Goal: Task Accomplishment & Management: Manage account settings

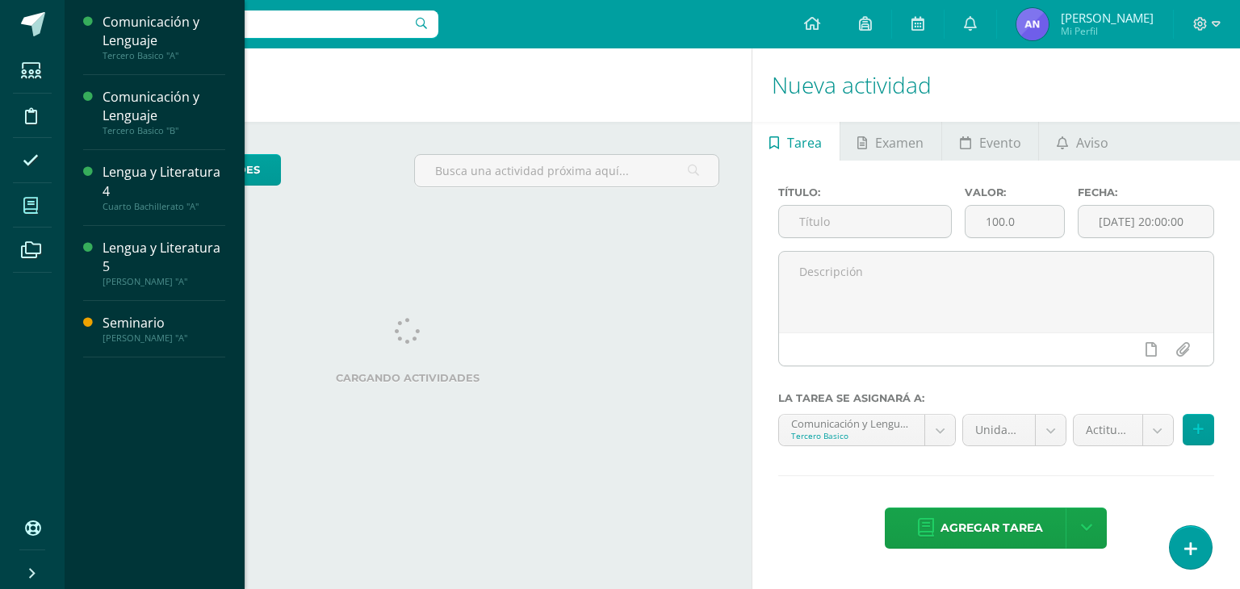
click at [27, 199] on icon at bounding box center [30, 206] width 15 height 16
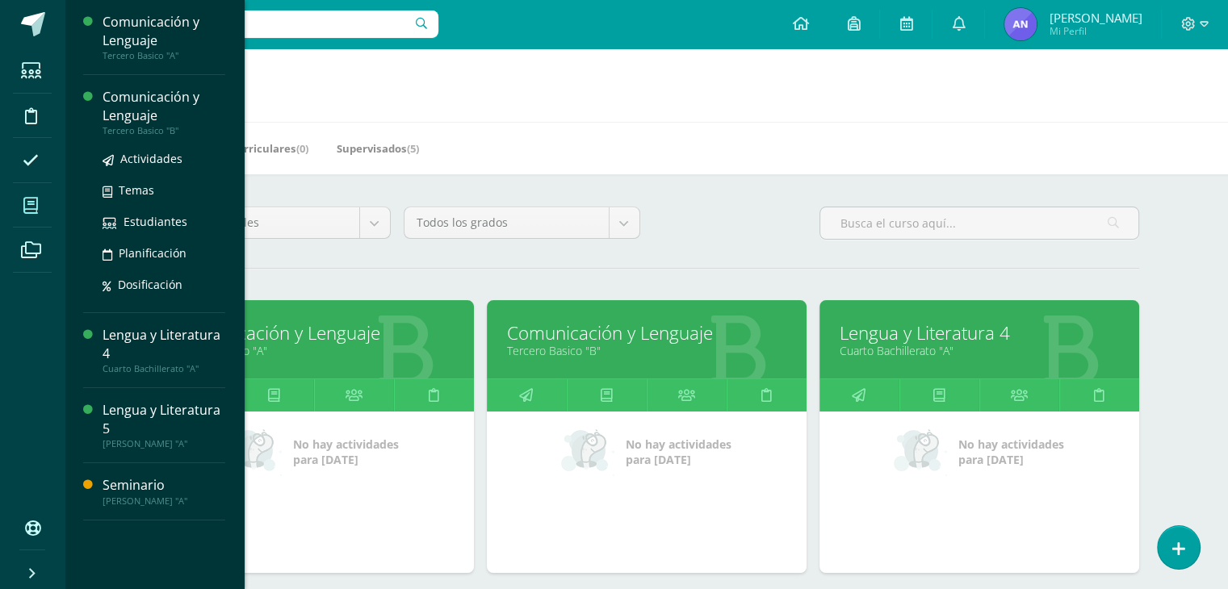
click at [131, 113] on div "Comunicación y Lenguaje" at bounding box center [164, 106] width 123 height 37
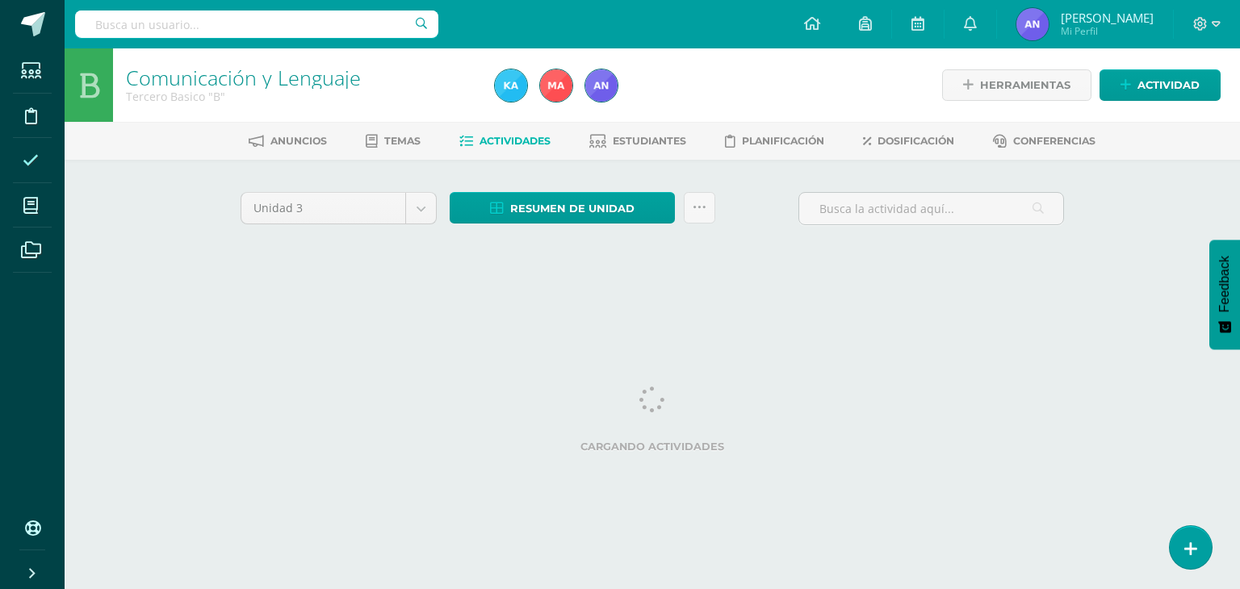
click at [29, 170] on span at bounding box center [31, 160] width 36 height 36
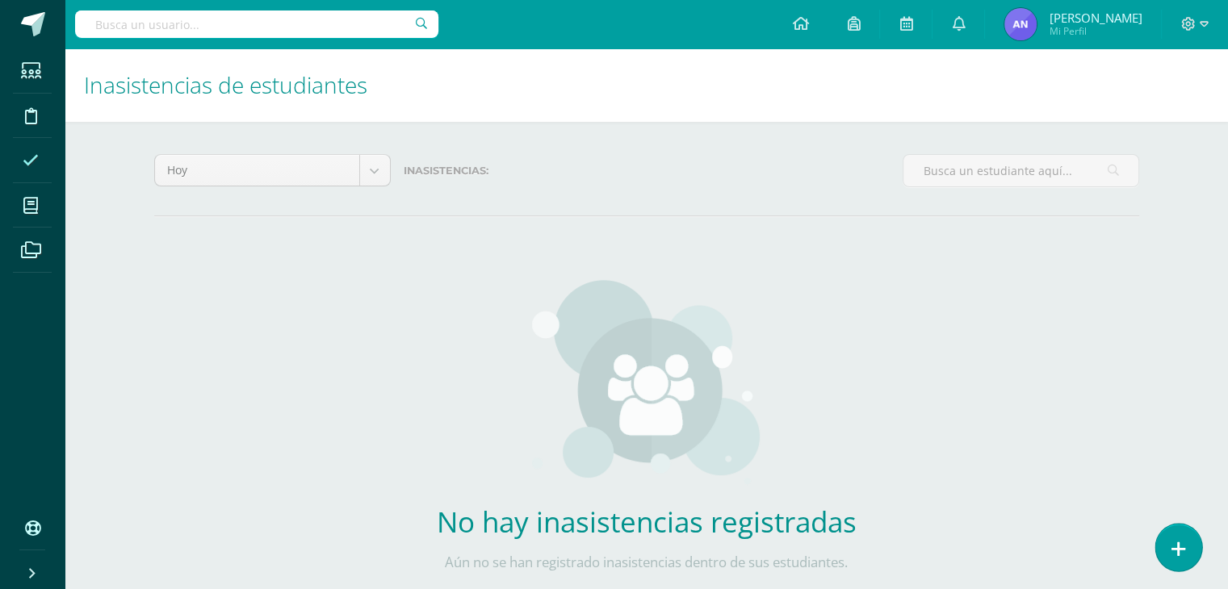
click at [1178, 550] on icon at bounding box center [1179, 549] width 15 height 19
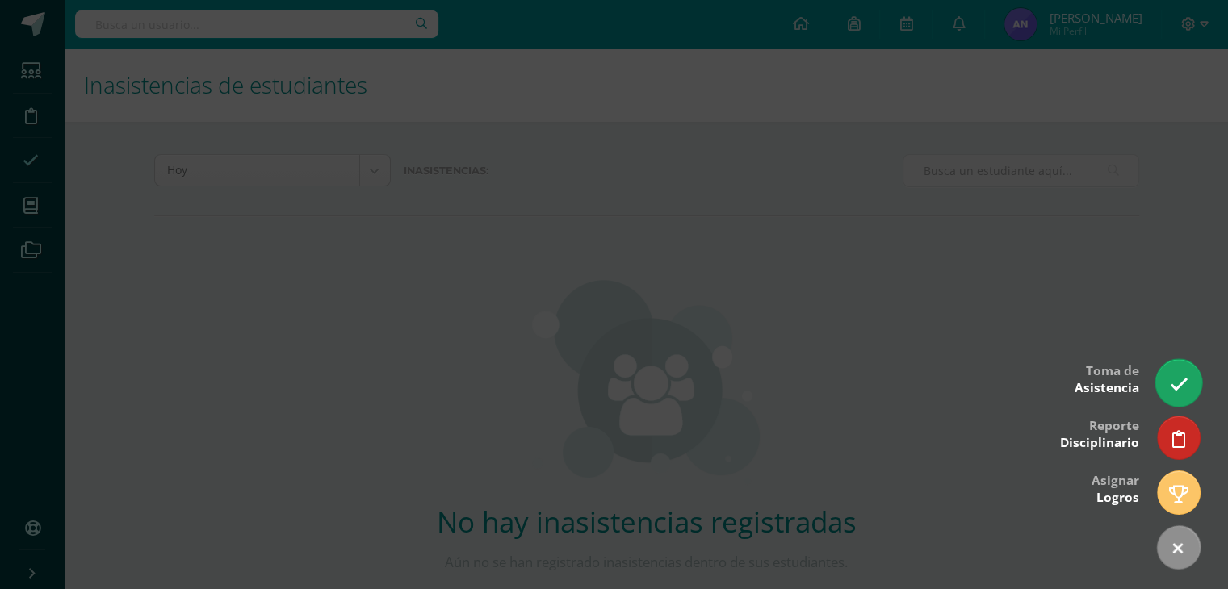
click at [1187, 391] on icon at bounding box center [1178, 384] width 19 height 19
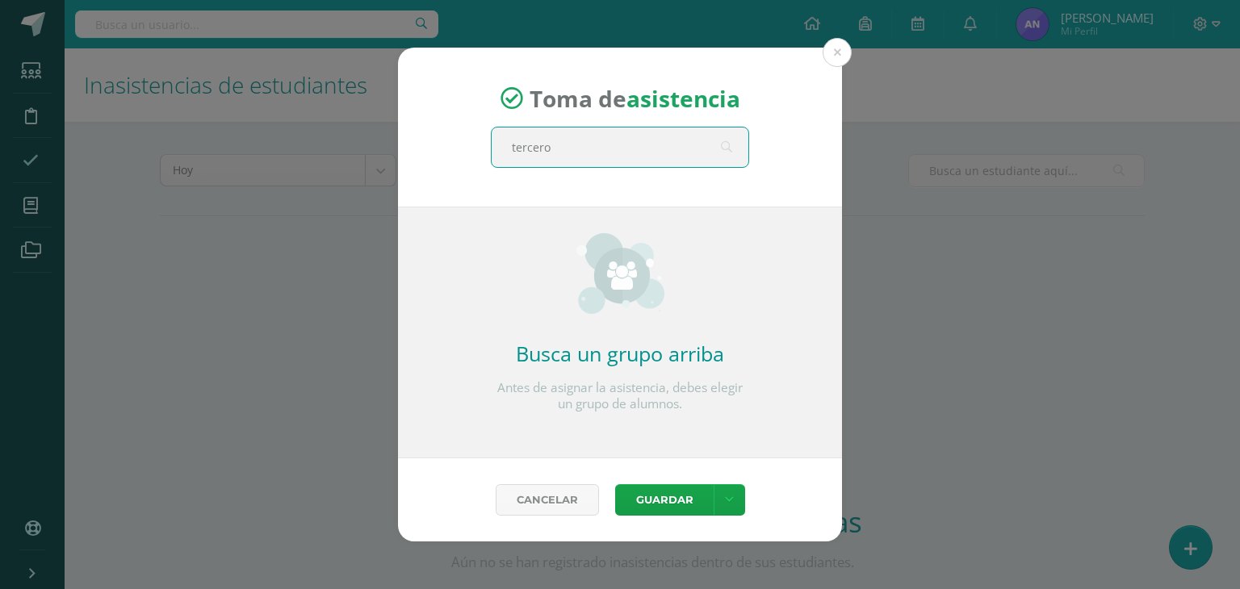
type input "tercero a"
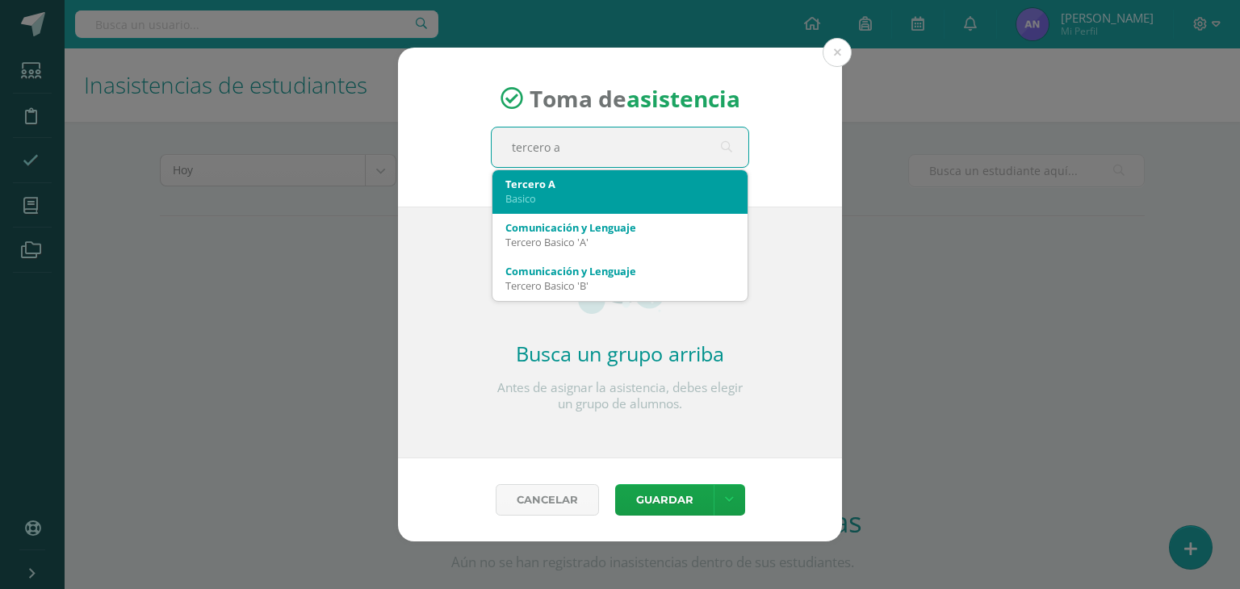
click at [580, 191] on div "Basico" at bounding box center [619, 198] width 229 height 15
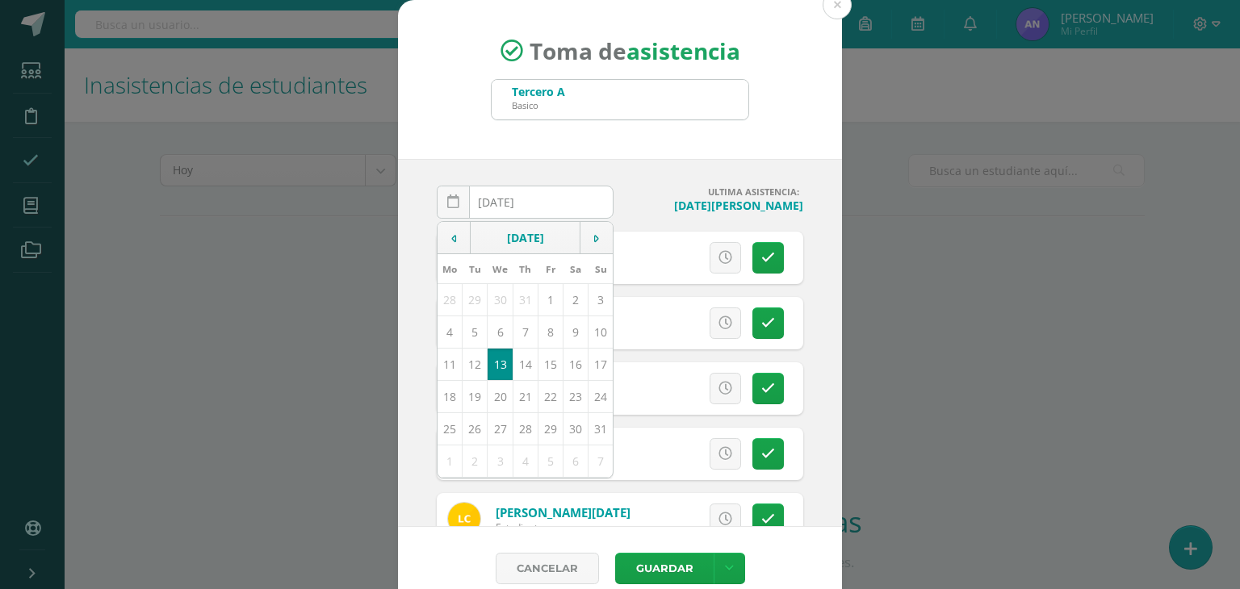
click at [636, 204] on h4 "Lunes, 11 de agosto" at bounding box center [715, 205] width 177 height 15
click at [567, 205] on div "2025-08-13 August, 2025 Mo Tu We Th Fr Sa Su 28 29 30 31 1 2 3 4 5 6 7 8 9 10 1…" at bounding box center [525, 209] width 177 height 46
click at [466, 359] on td "12" at bounding box center [475, 364] width 25 height 32
type input "2025-08-12"
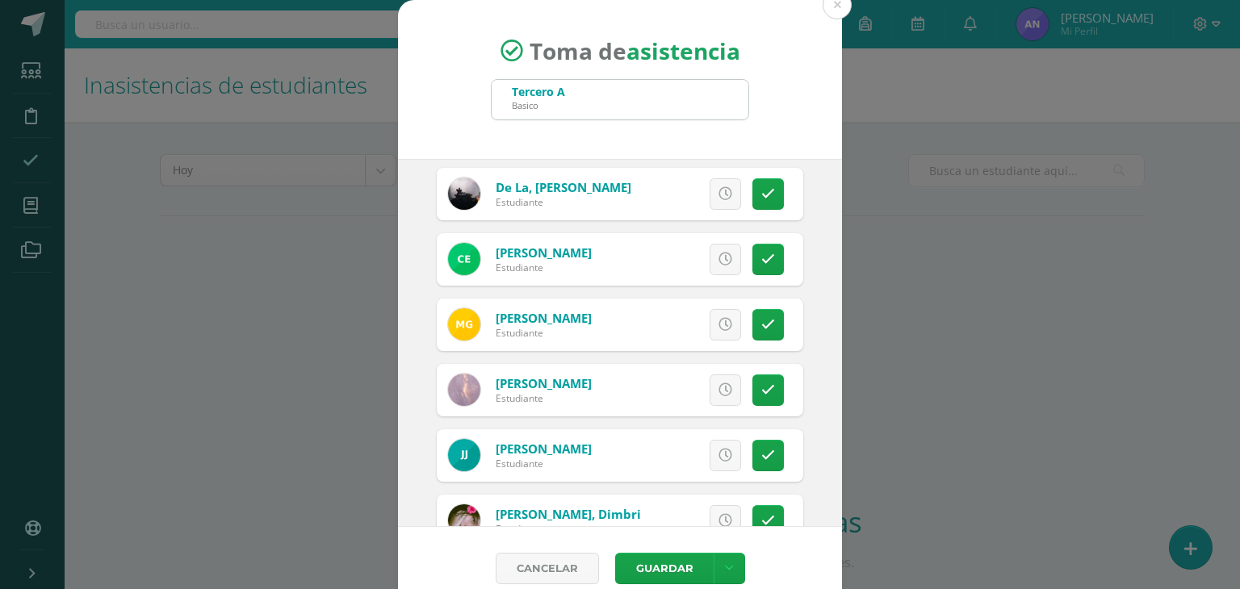
scroll to position [829, 0]
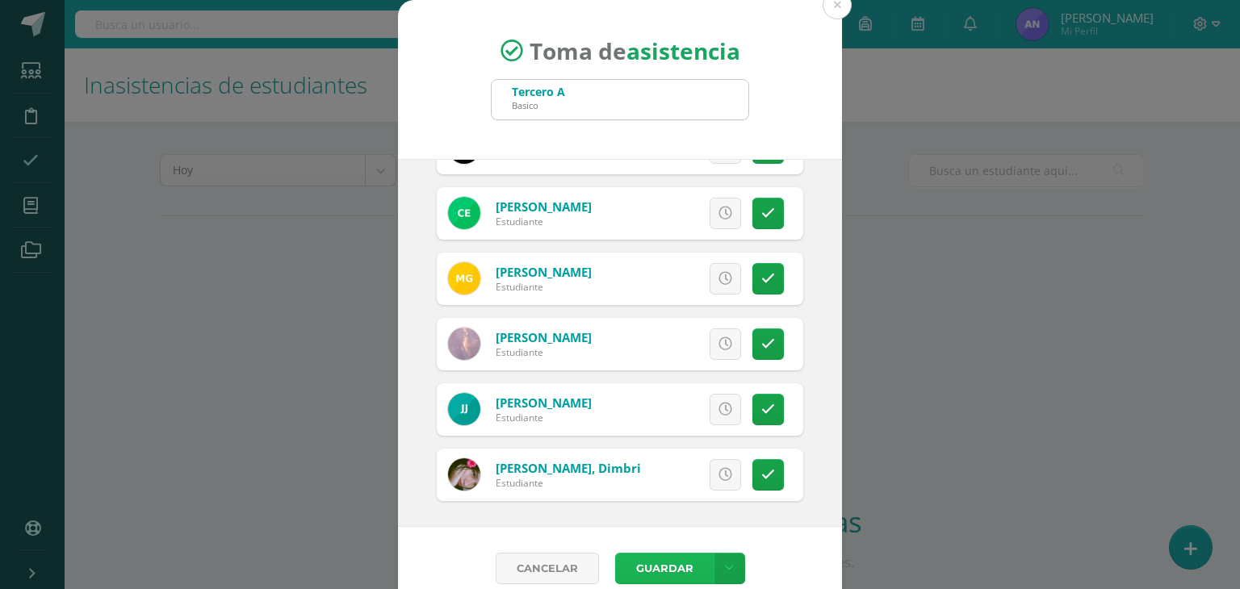
click at [669, 574] on button "Guardar" at bounding box center [664, 568] width 99 height 31
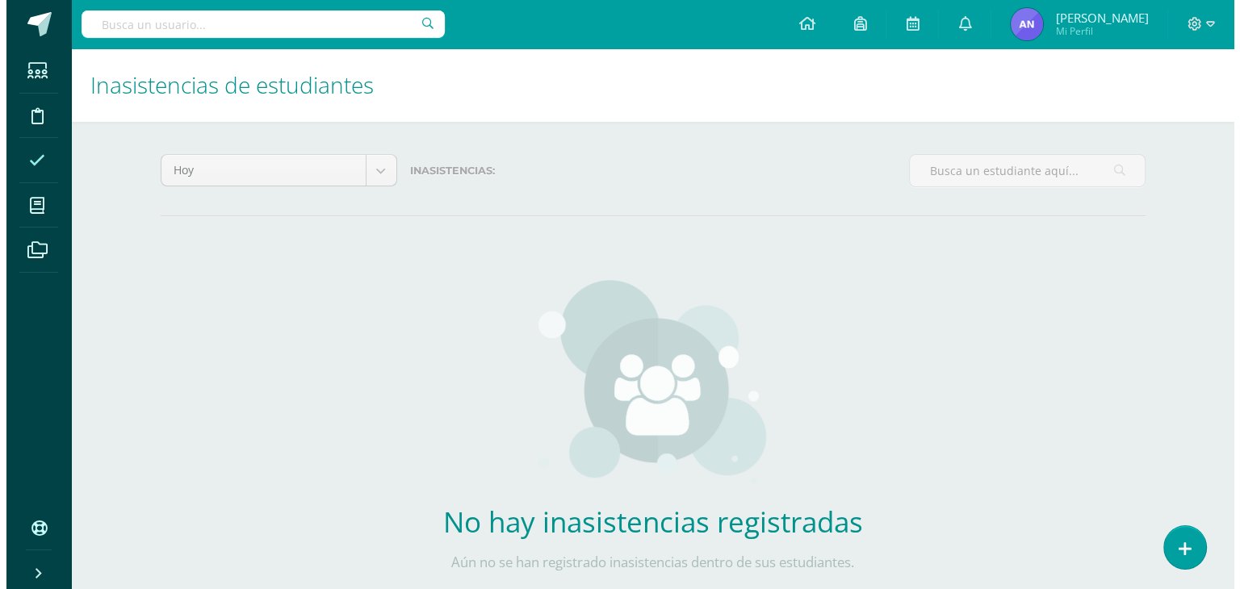
scroll to position [67, 0]
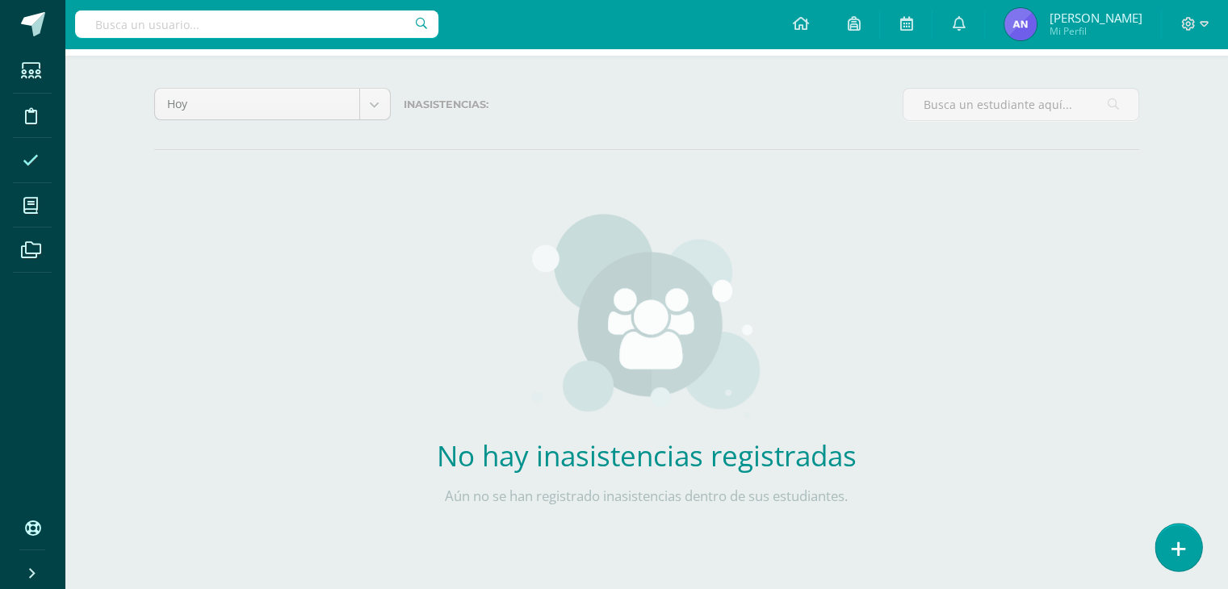
click at [1188, 555] on link at bounding box center [1178, 547] width 46 height 47
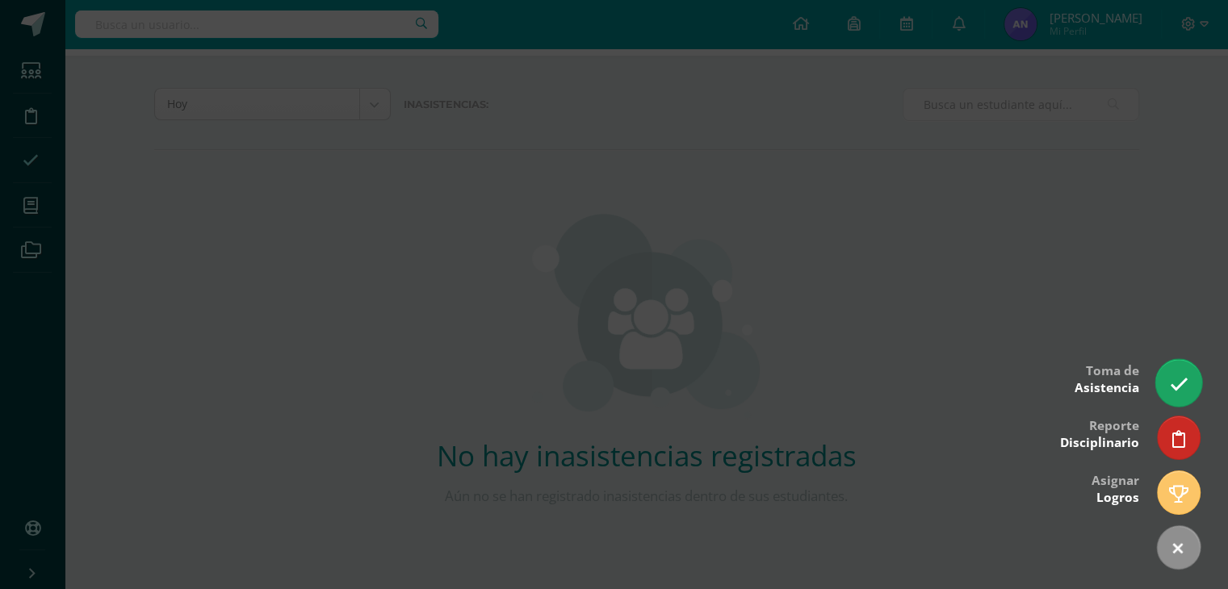
click at [1162, 372] on link at bounding box center [1178, 382] width 46 height 47
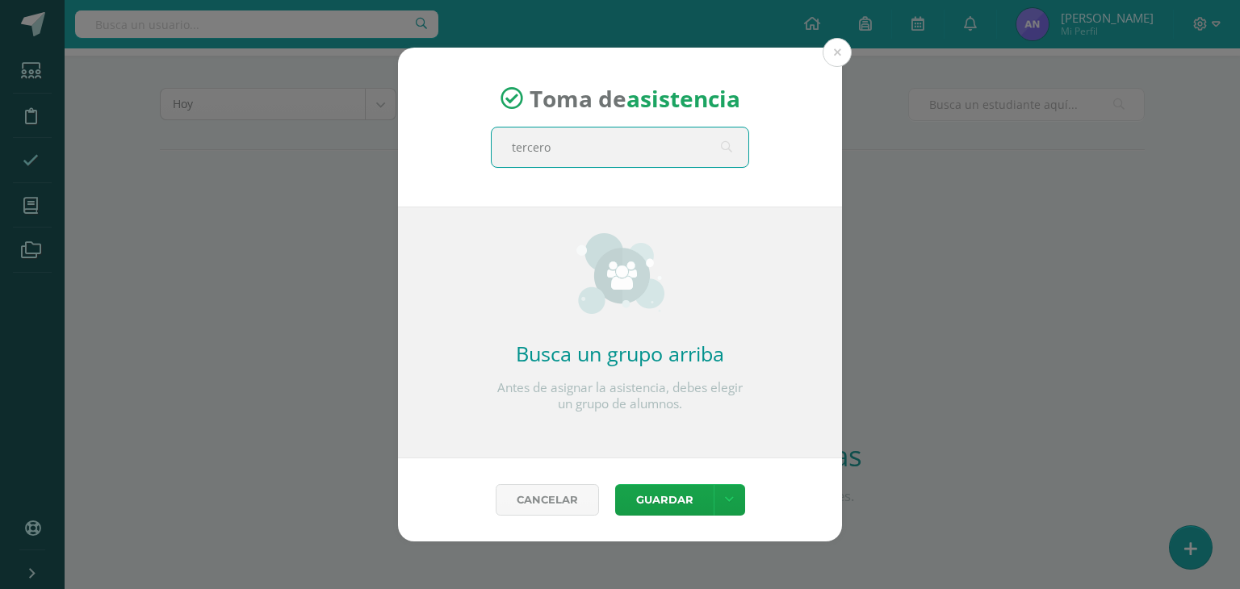
type input "tercero a"
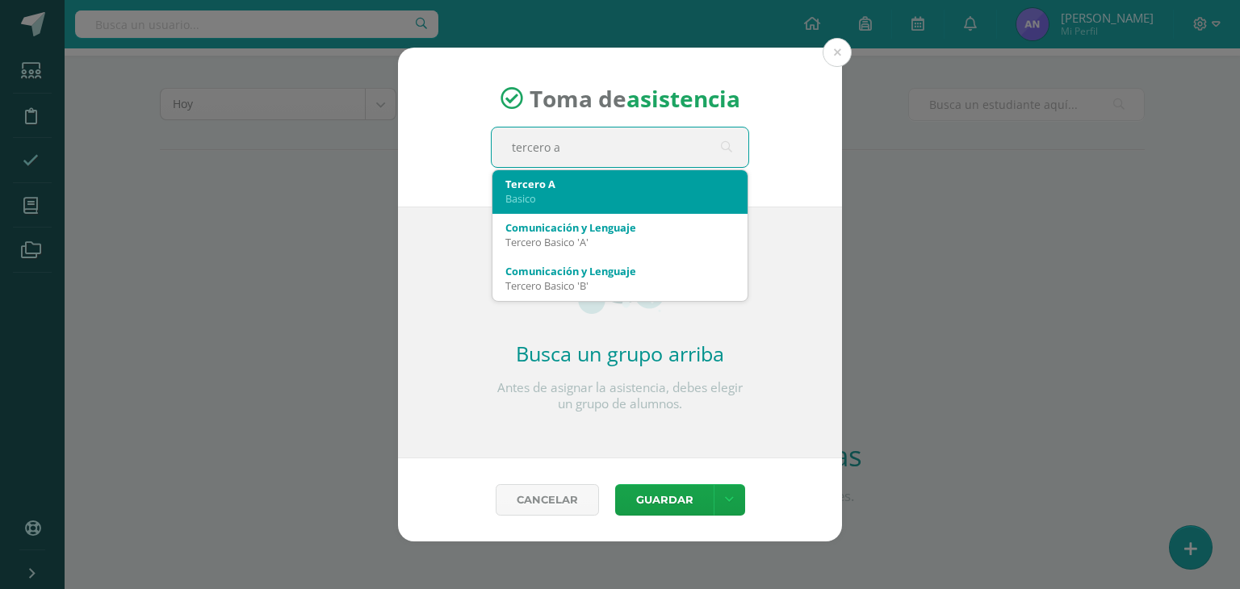
click at [677, 203] on div "Basico" at bounding box center [619, 198] width 229 height 15
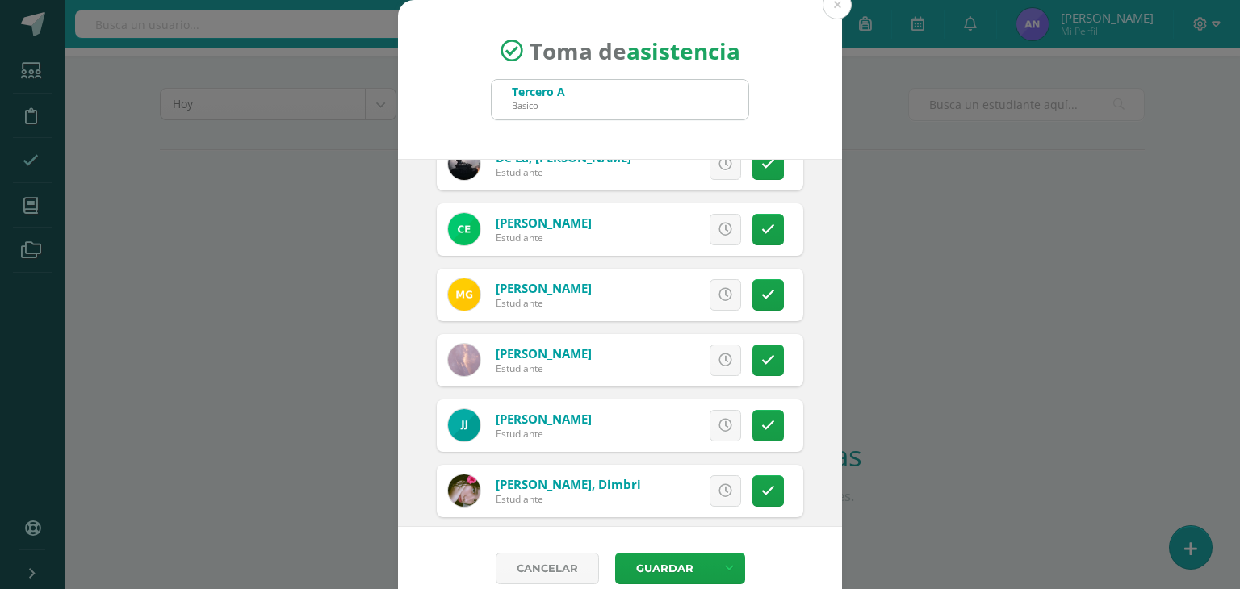
scroll to position [829, 0]
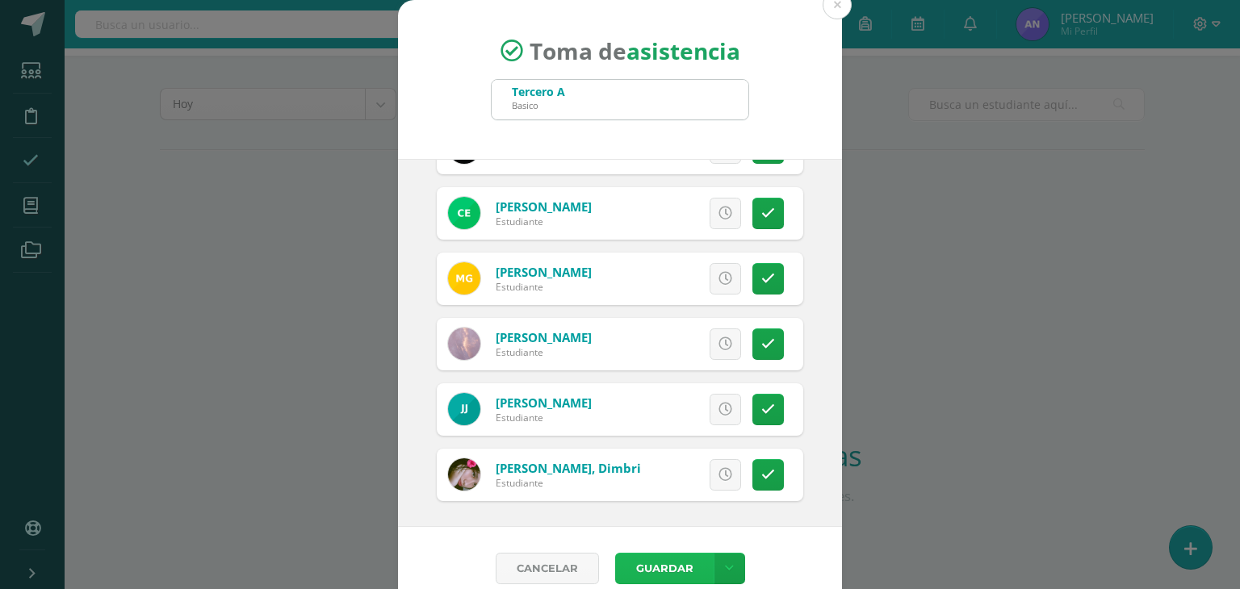
click at [660, 577] on button "Guardar" at bounding box center [664, 568] width 99 height 31
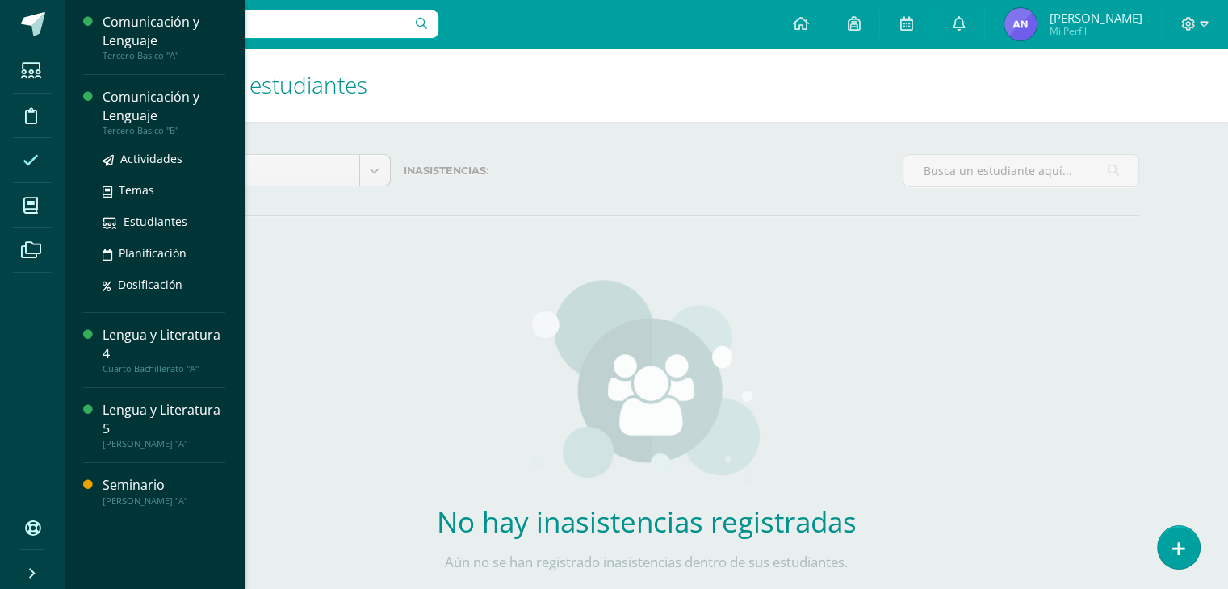
click at [129, 118] on div "Comunicación y Lenguaje" at bounding box center [164, 106] width 123 height 37
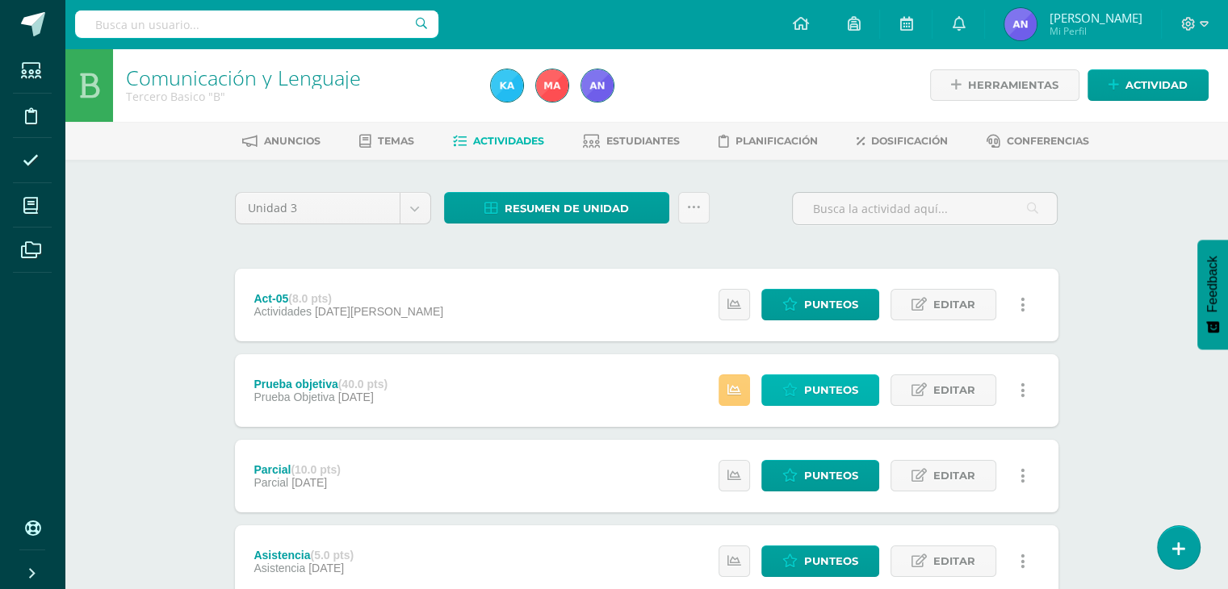
click at [829, 398] on span "Punteos" at bounding box center [831, 390] width 54 height 30
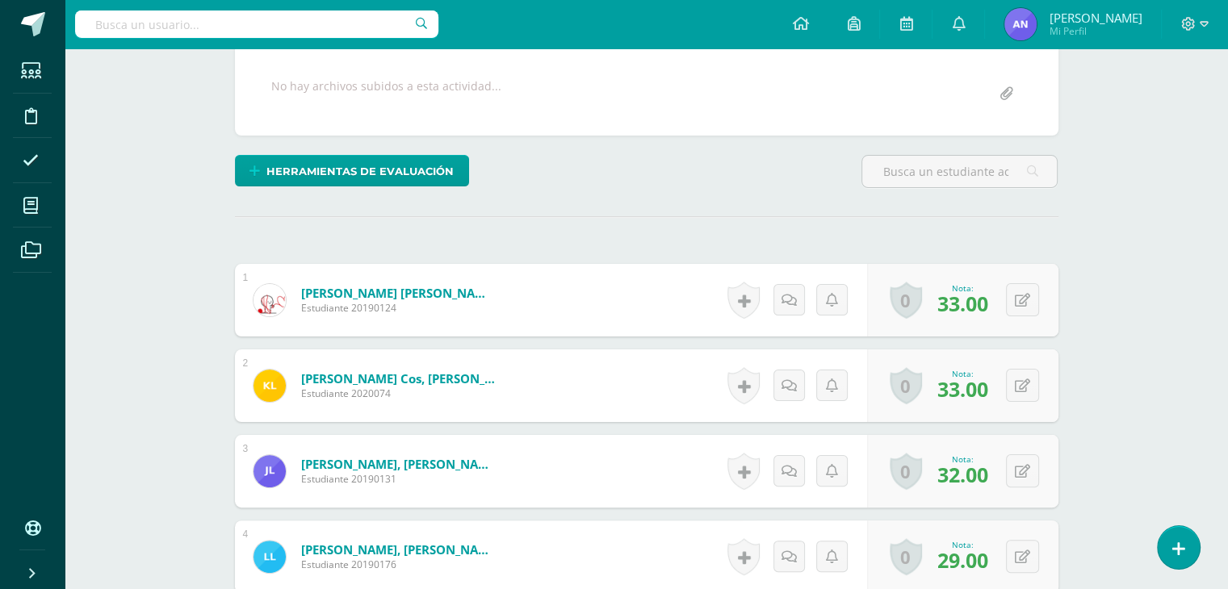
scroll to position [313, 0]
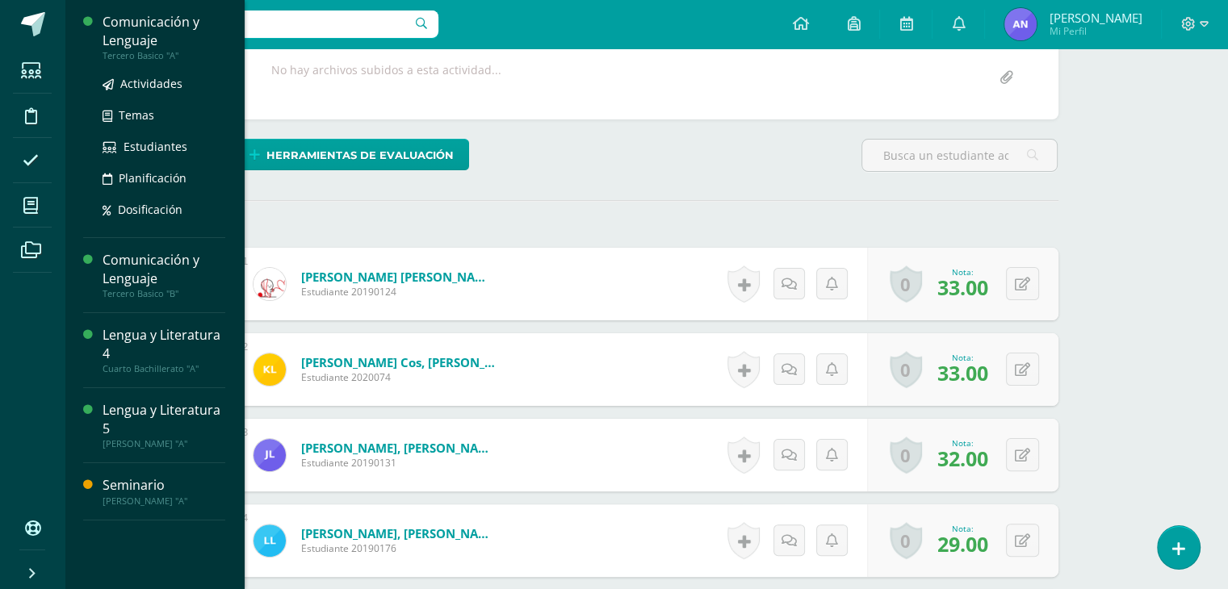
click at [128, 40] on div "Comunicación y Lenguaje" at bounding box center [164, 31] width 123 height 37
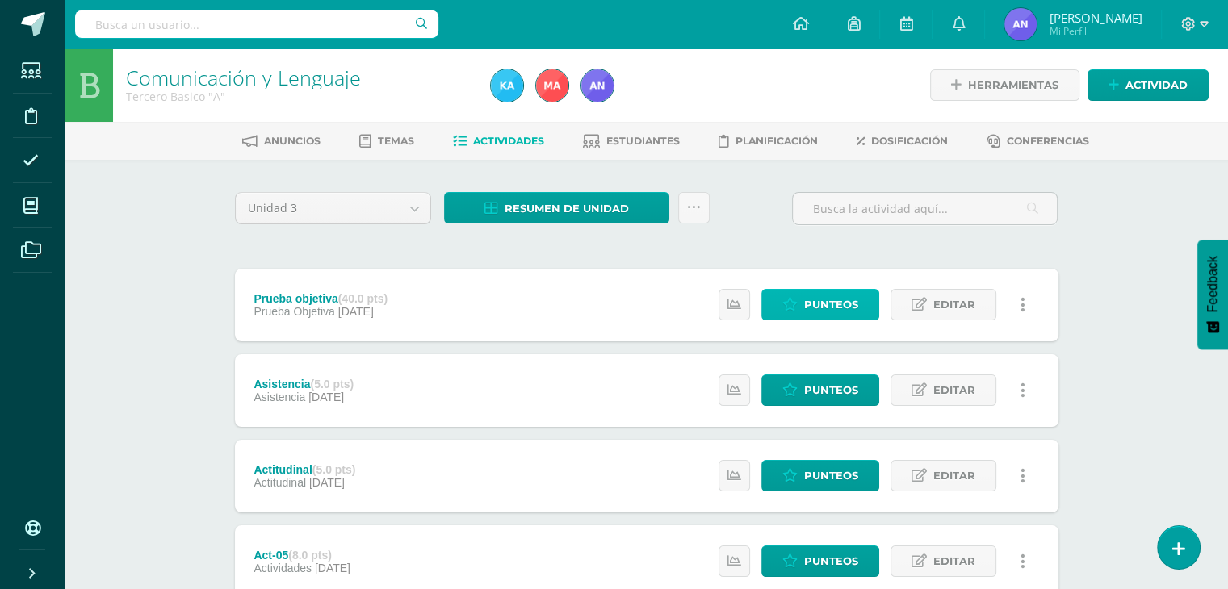
click at [811, 306] on span "Punteos" at bounding box center [831, 305] width 54 height 30
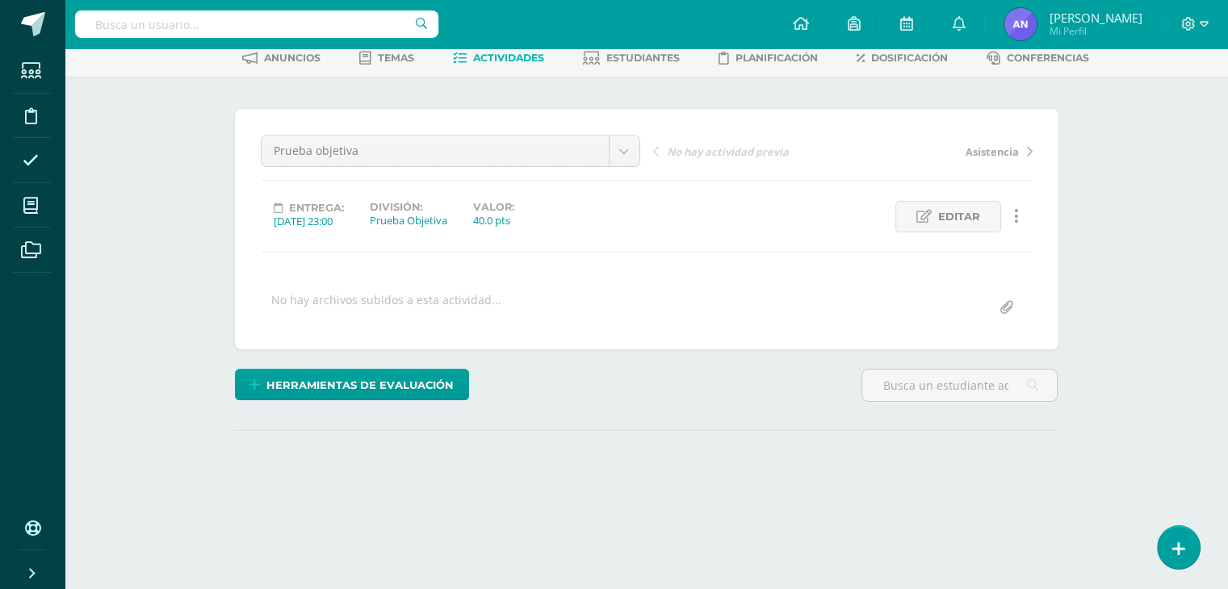
scroll to position [161, 0]
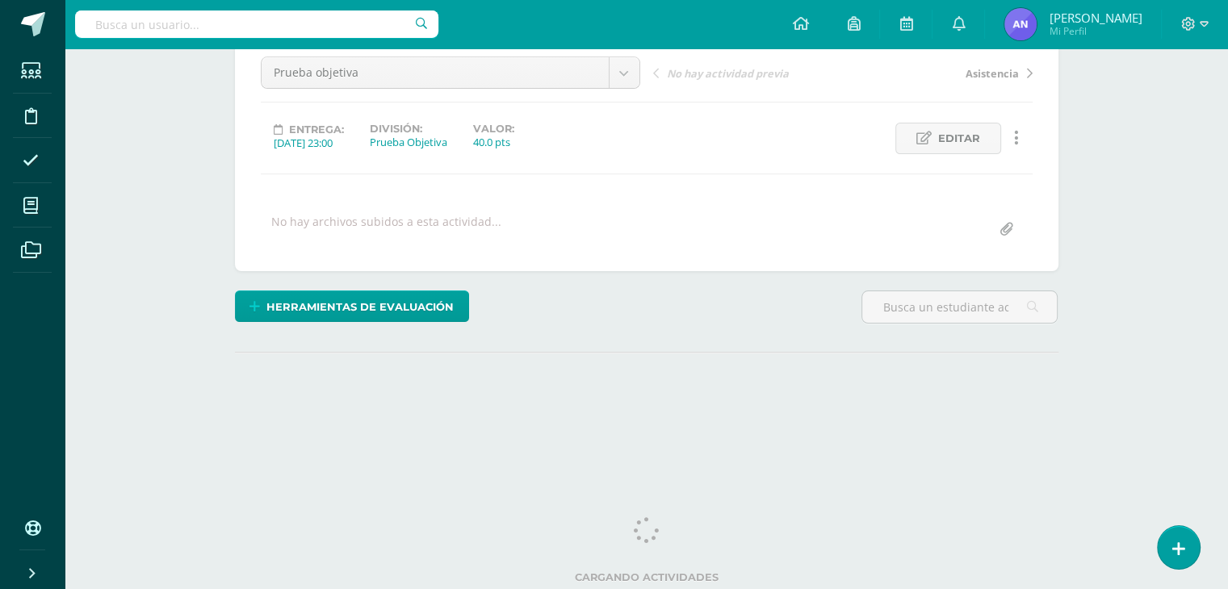
drag, startPoint x: 1234, startPoint y: 218, endPoint x: 1222, endPoint y: 404, distance: 187.0
click at [1222, 404] on html "Estudiantes Disciplina Asistencia Mis cursos Archivos Soporte Ayuda Reportar un…" at bounding box center [614, 158] width 1228 height 639
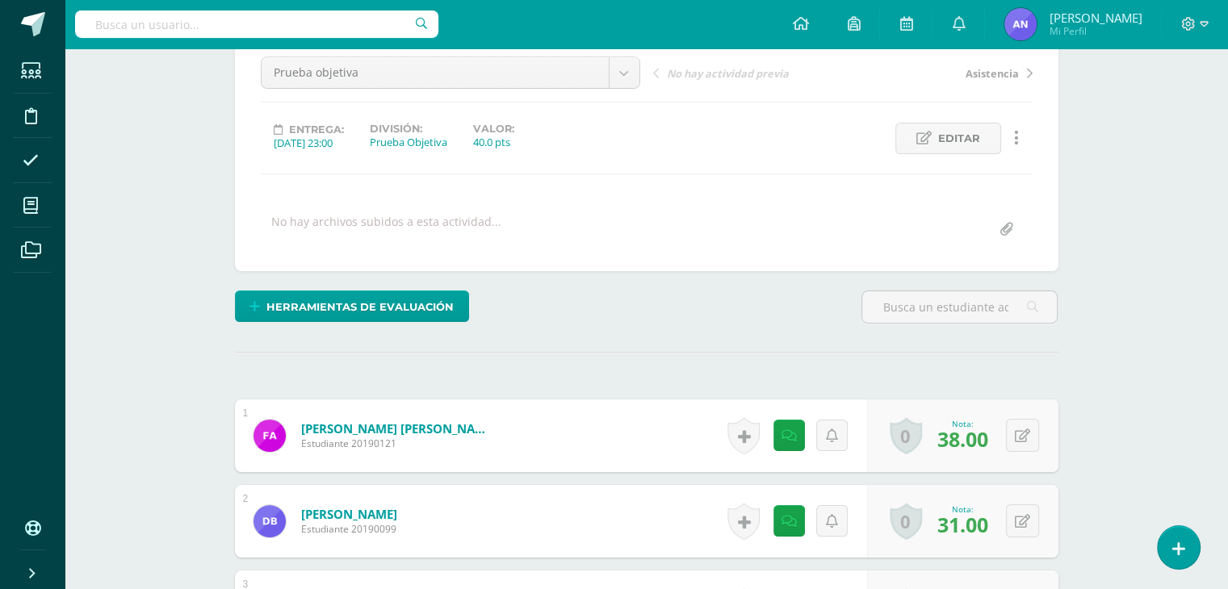
scroll to position [162, 0]
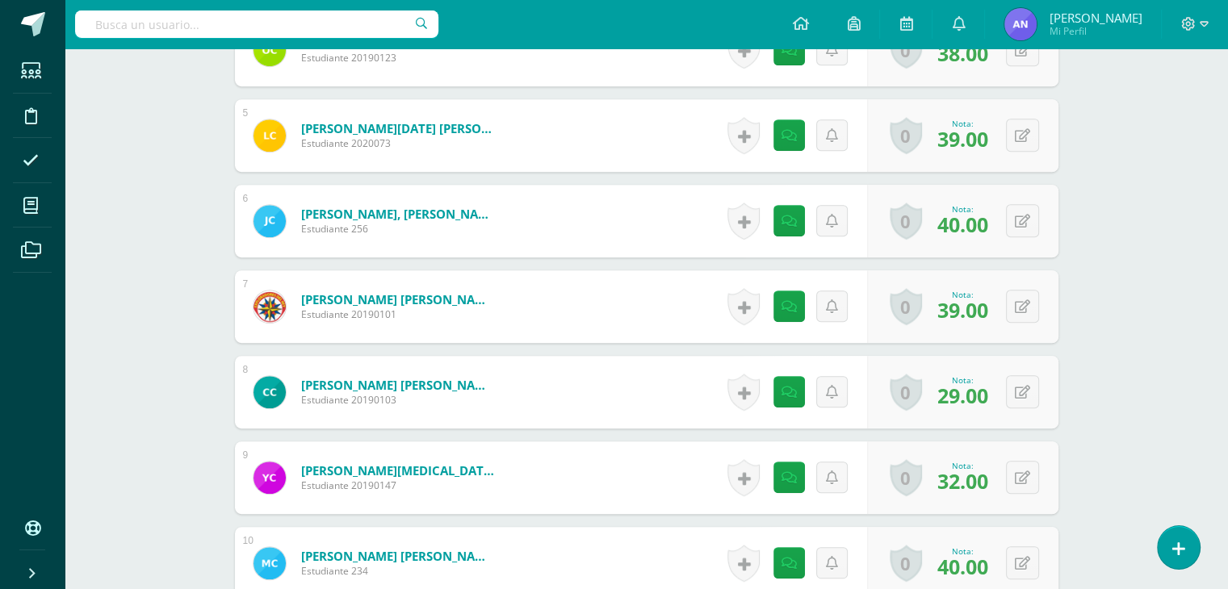
scroll to position [0, 0]
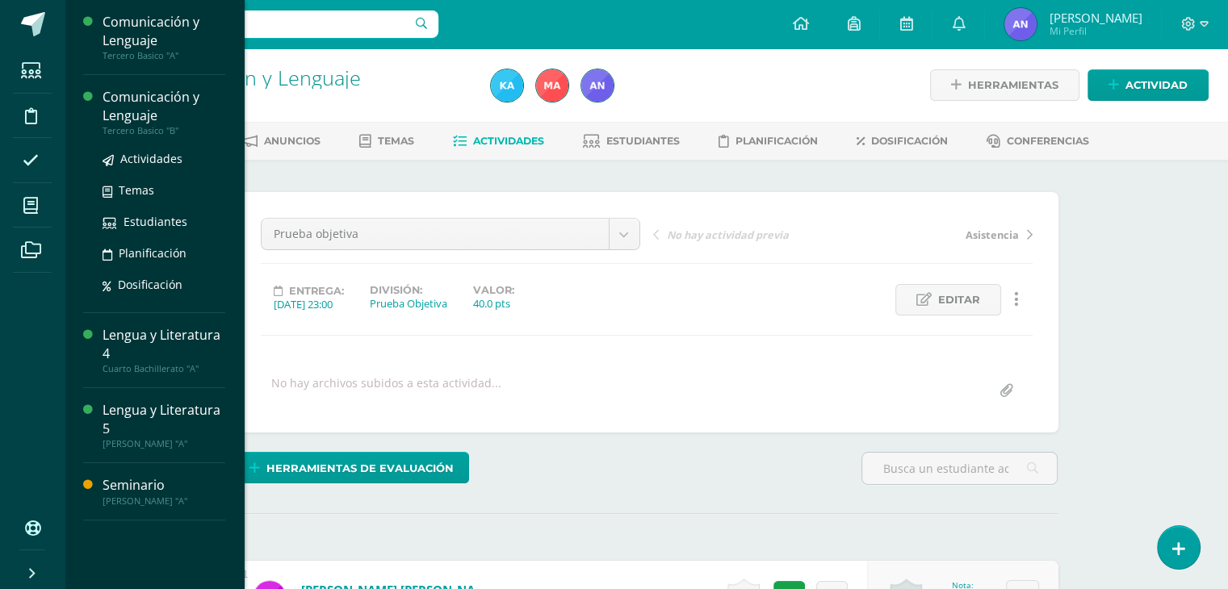
click at [131, 100] on div "Comunicación y Lenguaje" at bounding box center [164, 106] width 123 height 37
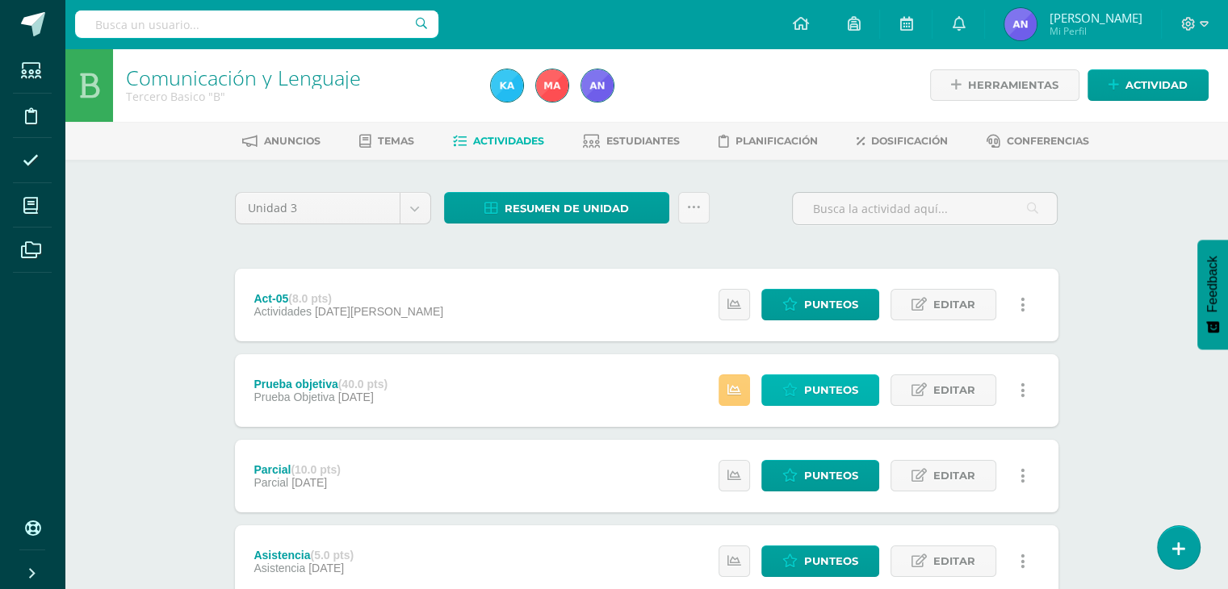
click at [824, 381] on span "Punteos" at bounding box center [831, 390] width 54 height 30
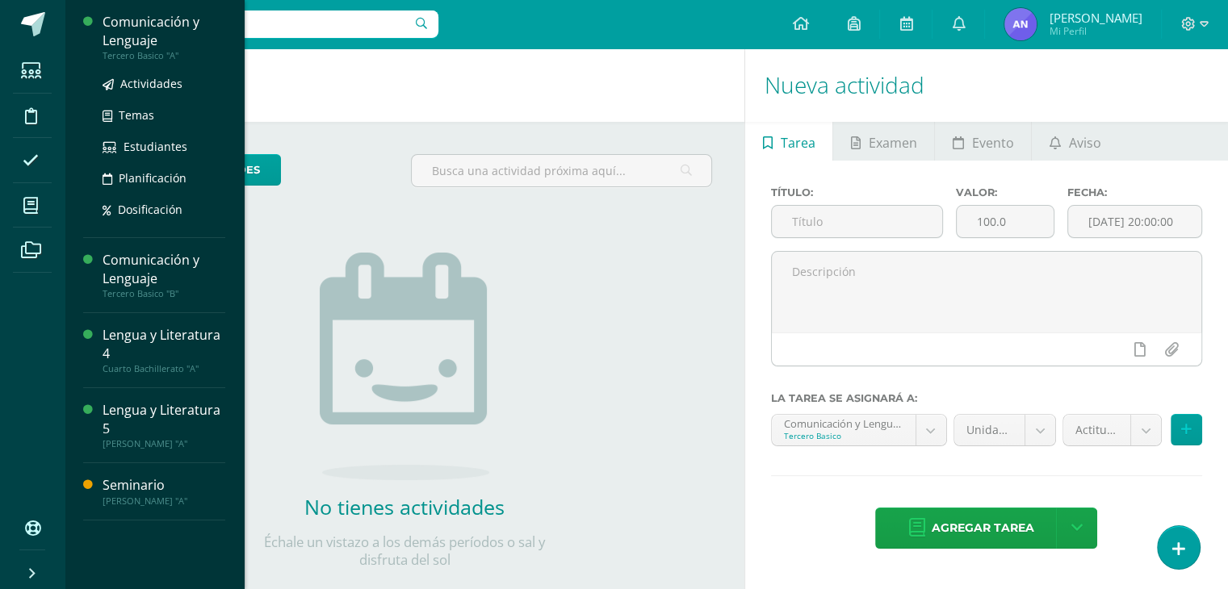
click at [157, 47] on div "Comunicación y Lenguaje" at bounding box center [164, 31] width 123 height 37
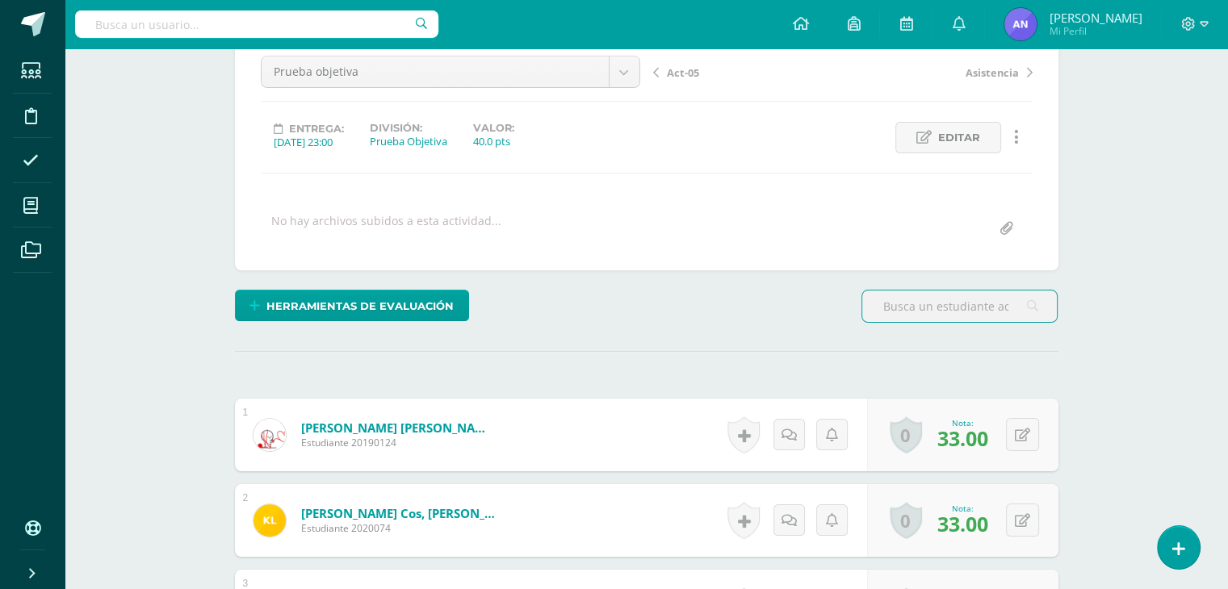
scroll to position [163, 0]
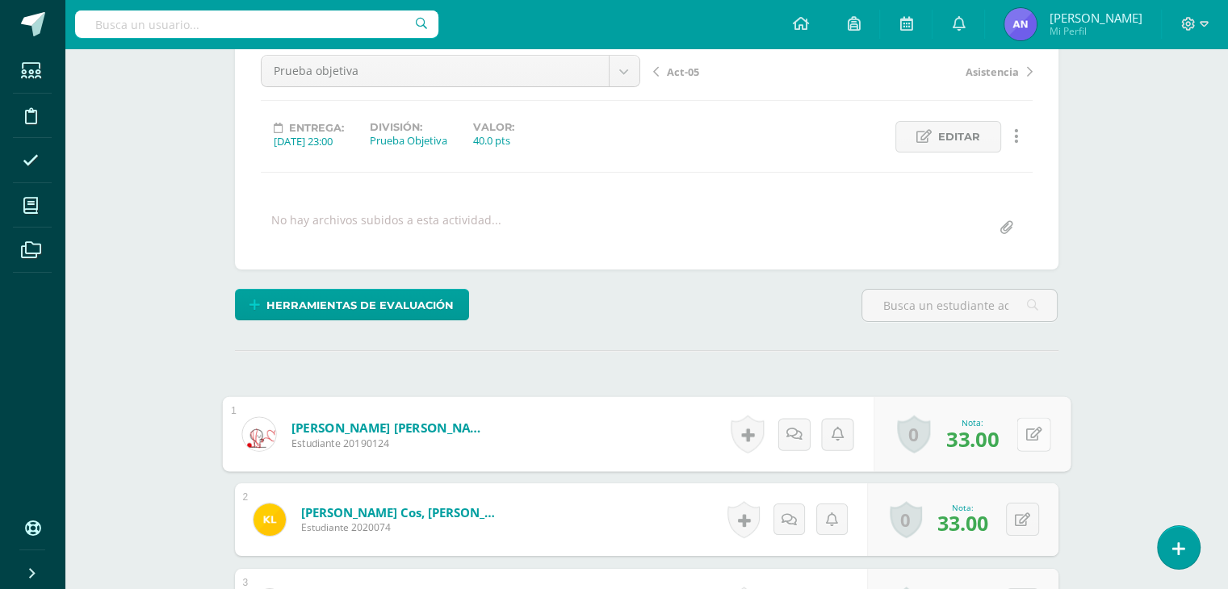
click at [1025, 434] on icon at bounding box center [1033, 434] width 16 height 14
click at [985, 435] on icon at bounding box center [990, 440] width 15 height 14
type input "38"
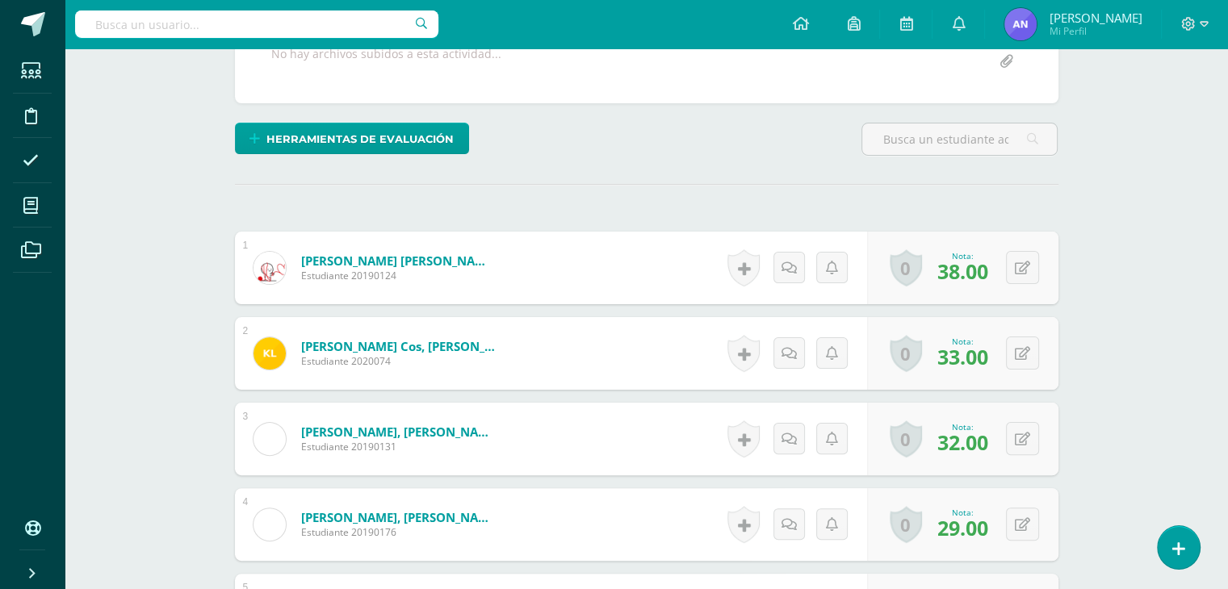
scroll to position [410, 0]
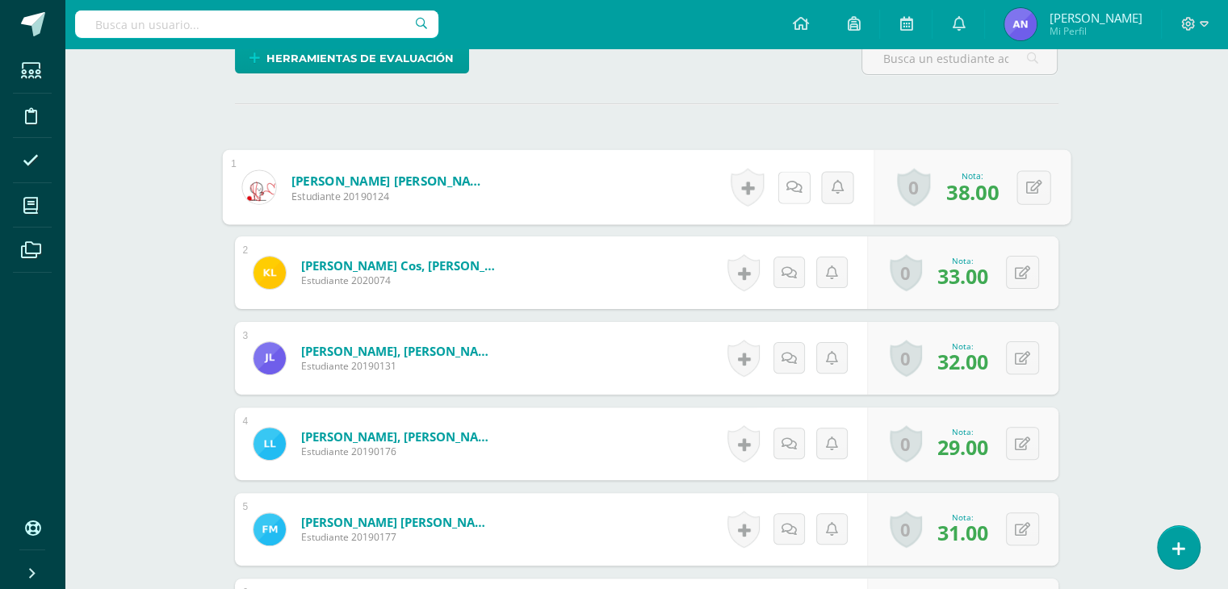
click at [779, 187] on link at bounding box center [794, 187] width 32 height 32
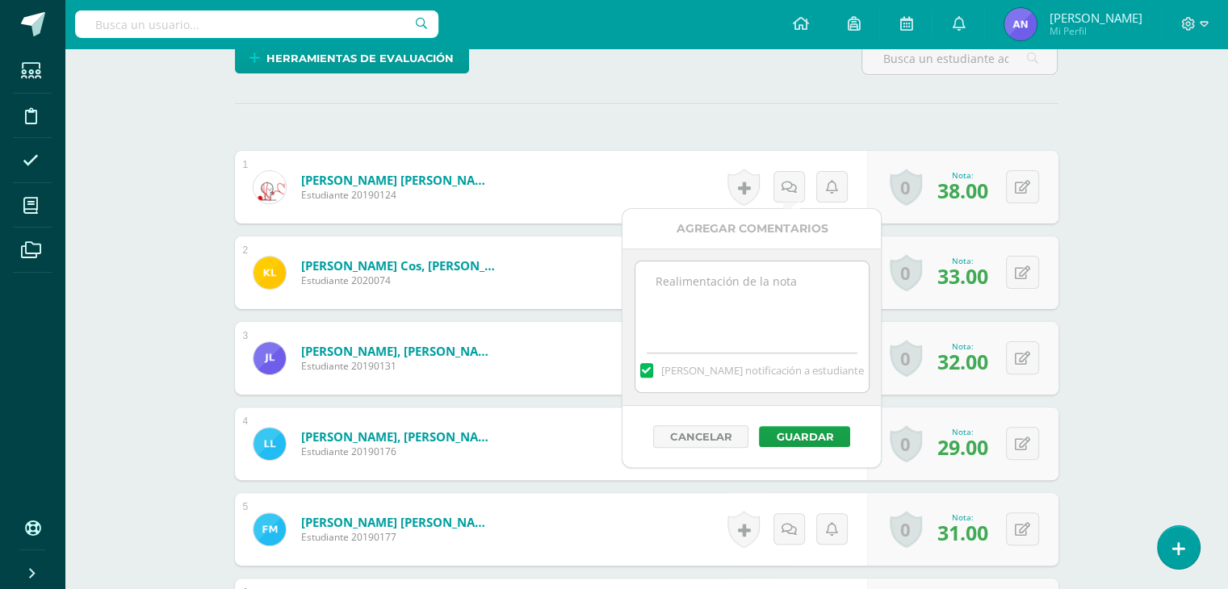
click at [794, 274] on textarea at bounding box center [751, 302] width 233 height 81
paste textarea "33 puntos de examen, 5 extras por su colaboración en el día de la familia."
drag, startPoint x: 727, startPoint y: 312, endPoint x: 643, endPoint y: 271, distance: 93.2
click at [643, 271] on textarea "33 puntos de examen, 5 extras por sombrero del día 100 de aprendizaje." at bounding box center [751, 302] width 233 height 81
type textarea "33 puntos de examen, 5 extras por sombrero del día 100 de aprendizaje."
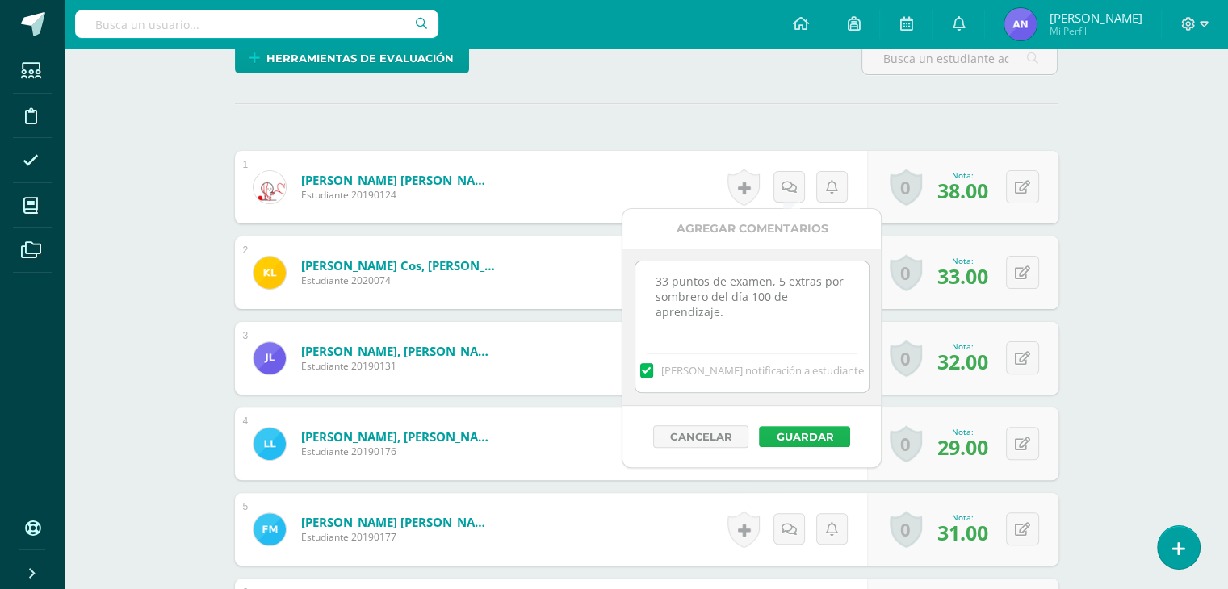
click at [818, 440] on button "Guardar" at bounding box center [804, 436] width 91 height 21
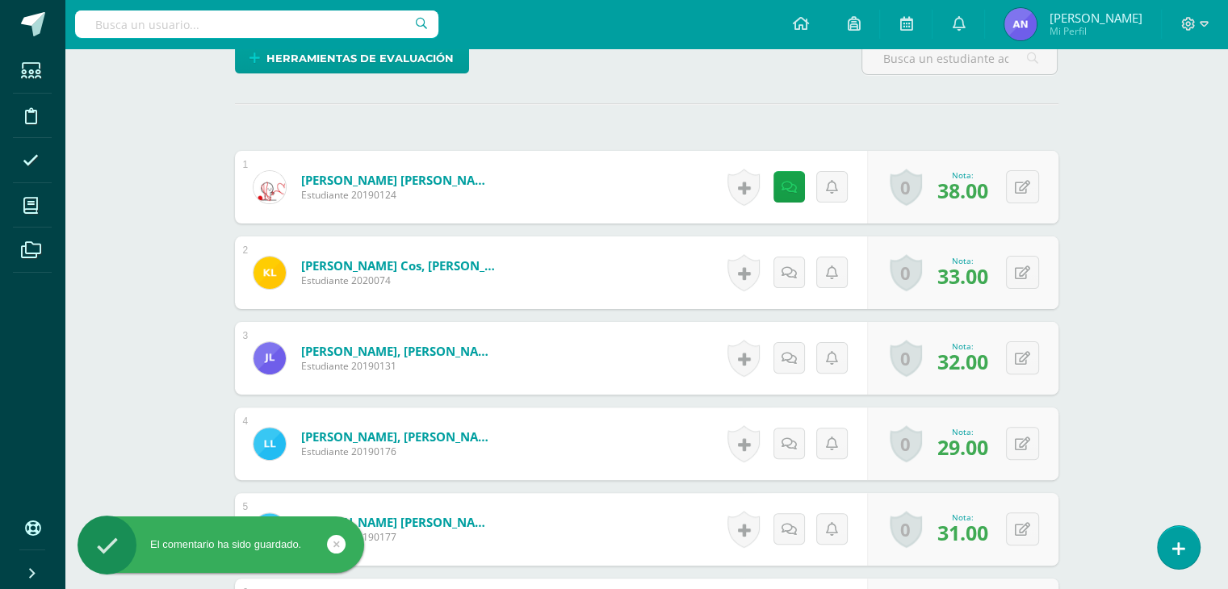
click at [818, 425] on div "Historial de actividad No hay historial para esta actividad Agregar Comentarios…" at bounding box center [794, 444] width 145 height 73
click at [798, 270] on link at bounding box center [794, 273] width 32 height 32
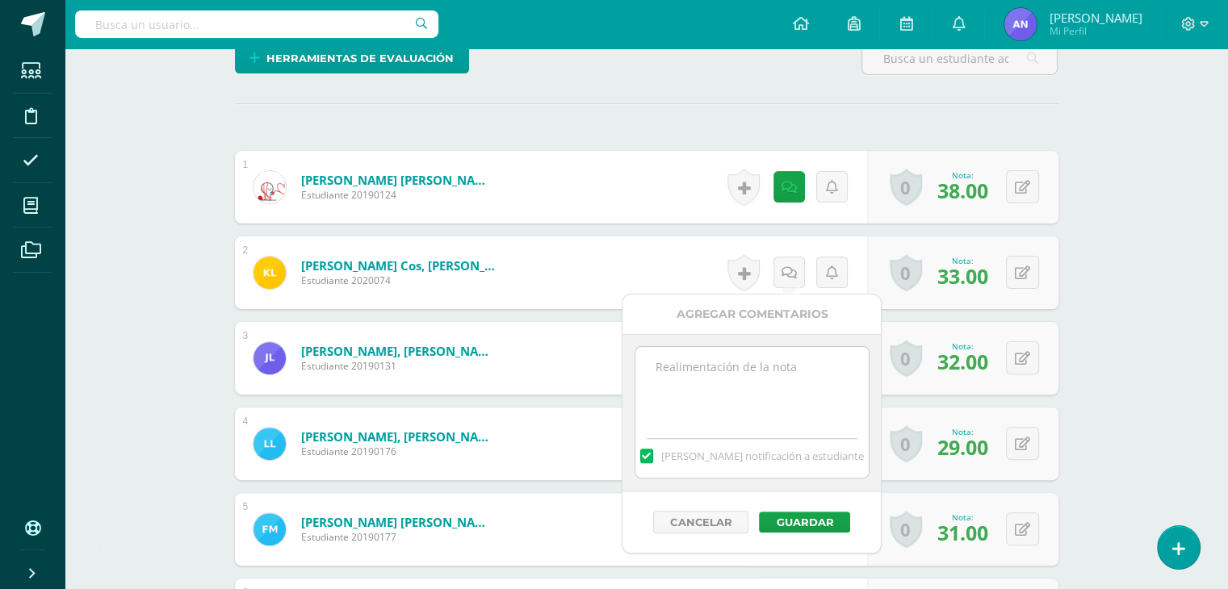
click at [760, 363] on textarea at bounding box center [751, 387] width 233 height 81
paste textarea "33 puntos de examen, 5 extras por sombrero del día 100 de aprendizaje."
type textarea "33 puntos de examen, 5 extras por sombrero del día 100 de aprendizaje."
click at [802, 522] on button "Guardar" at bounding box center [804, 522] width 91 height 21
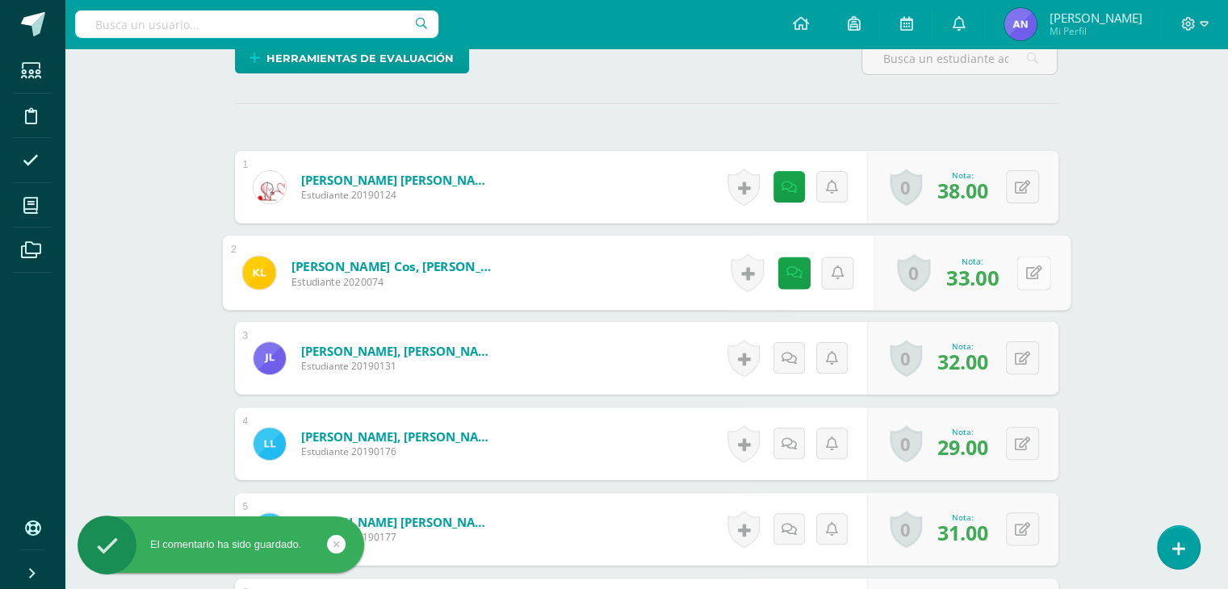
click at [1010, 279] on div "0 Logros Logros obtenidos Aún no hay logros agregados Nota: 33.00" at bounding box center [972, 273] width 197 height 75
click at [1016, 278] on button at bounding box center [1033, 273] width 34 height 34
type input "38"
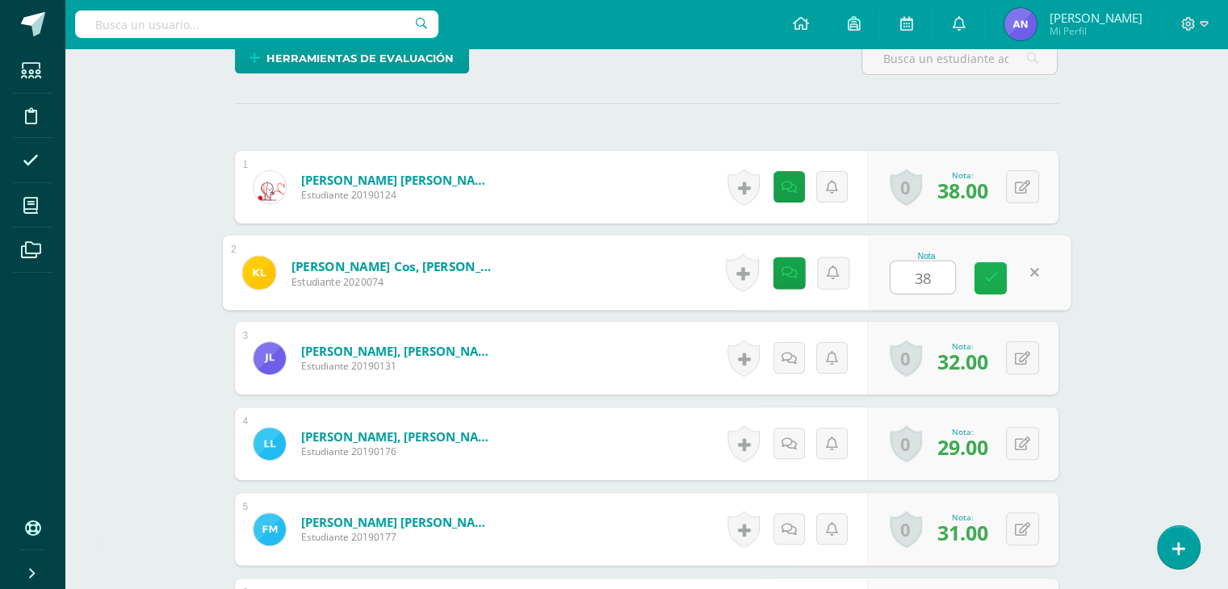
click at [991, 268] on link at bounding box center [991, 278] width 32 height 32
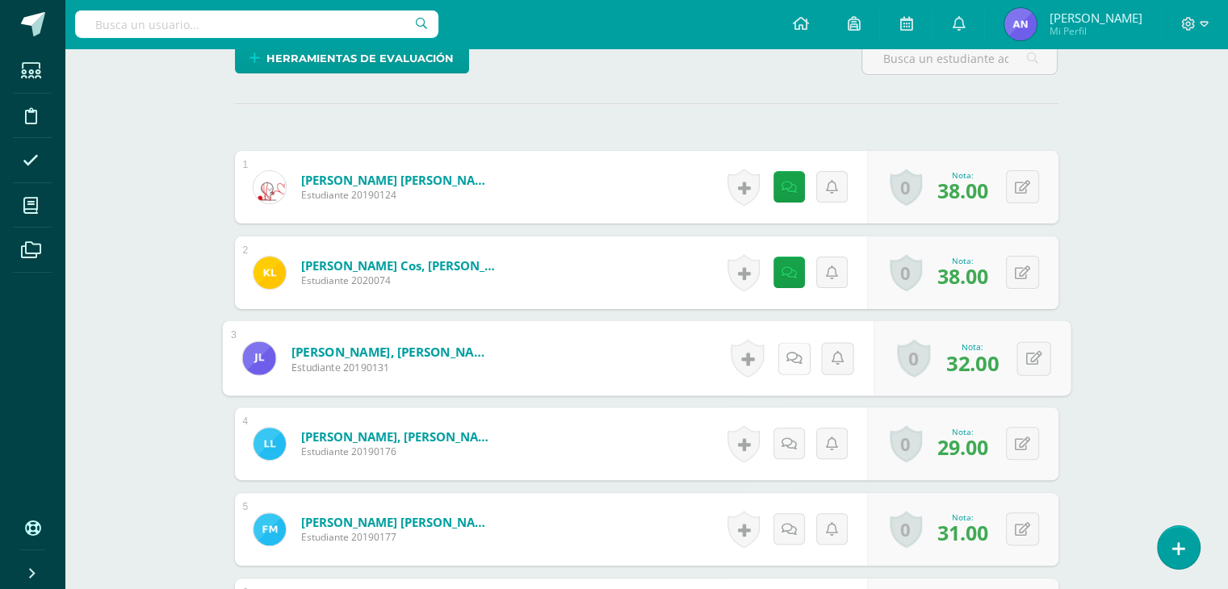
click at [798, 356] on link at bounding box center [794, 358] width 32 height 32
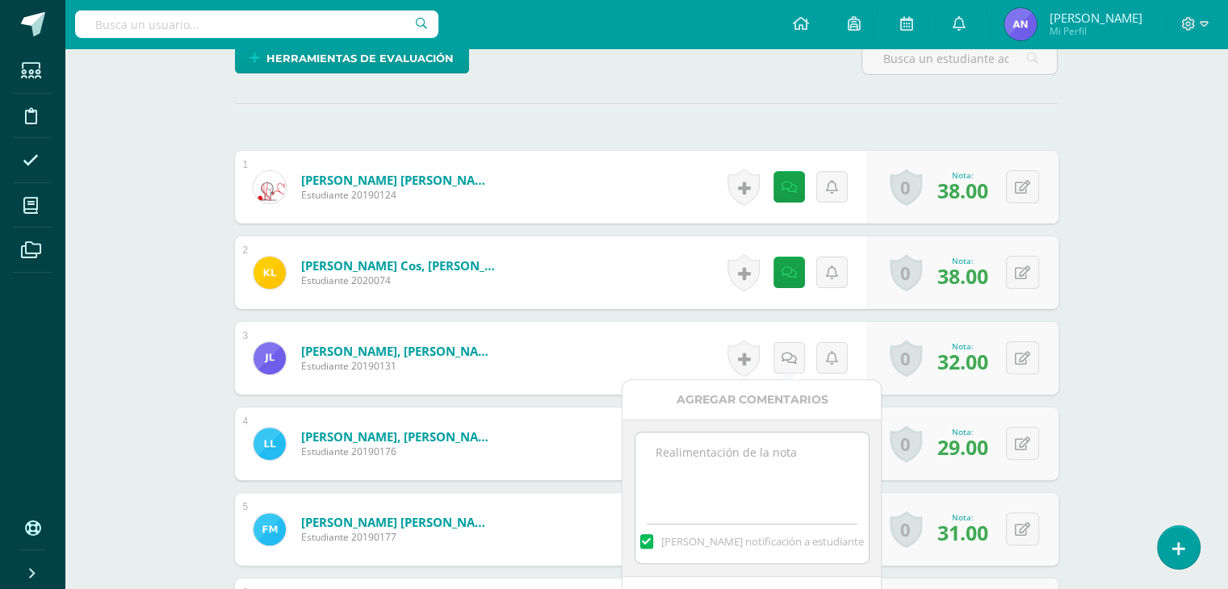
click at [761, 453] on textarea at bounding box center [751, 473] width 233 height 81
paste textarea "33 puntos de examen, 5 extras por sombrero del día 100 de aprendizaje."
click at [670, 451] on textarea "33 puntos de examen, 5 extras por sombrero del día 100 de aprendizaje." at bounding box center [751, 473] width 233 height 81
type textarea "32 puntos de examen, 5 extras por sombrero del día 100 de aprendizaje."
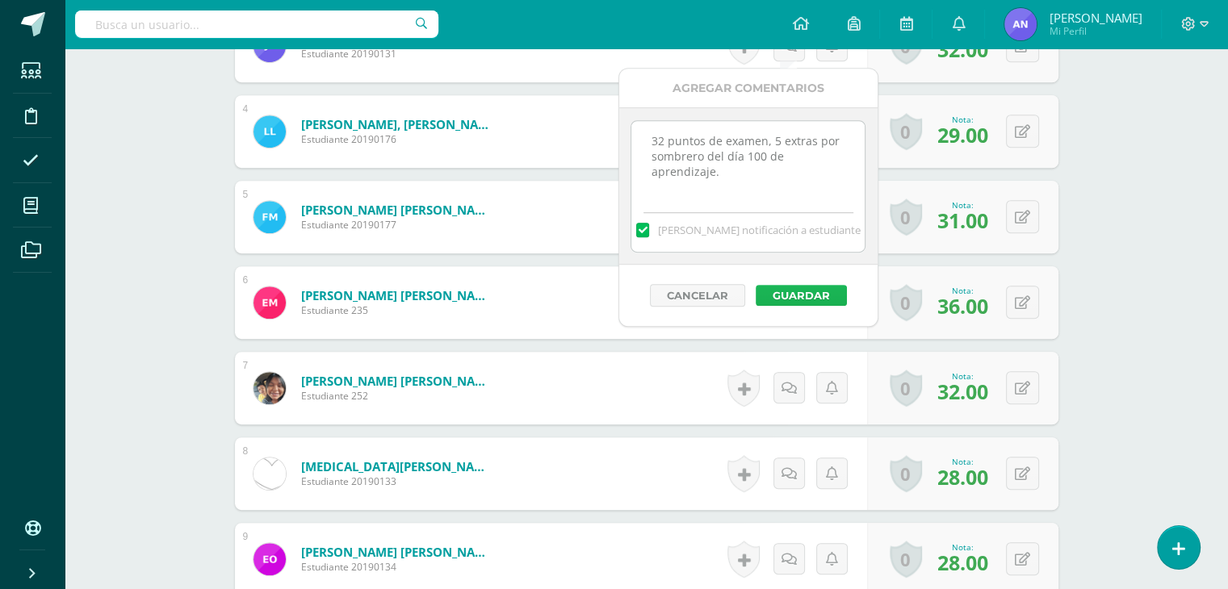
click at [815, 291] on button "Guardar" at bounding box center [801, 295] width 91 height 21
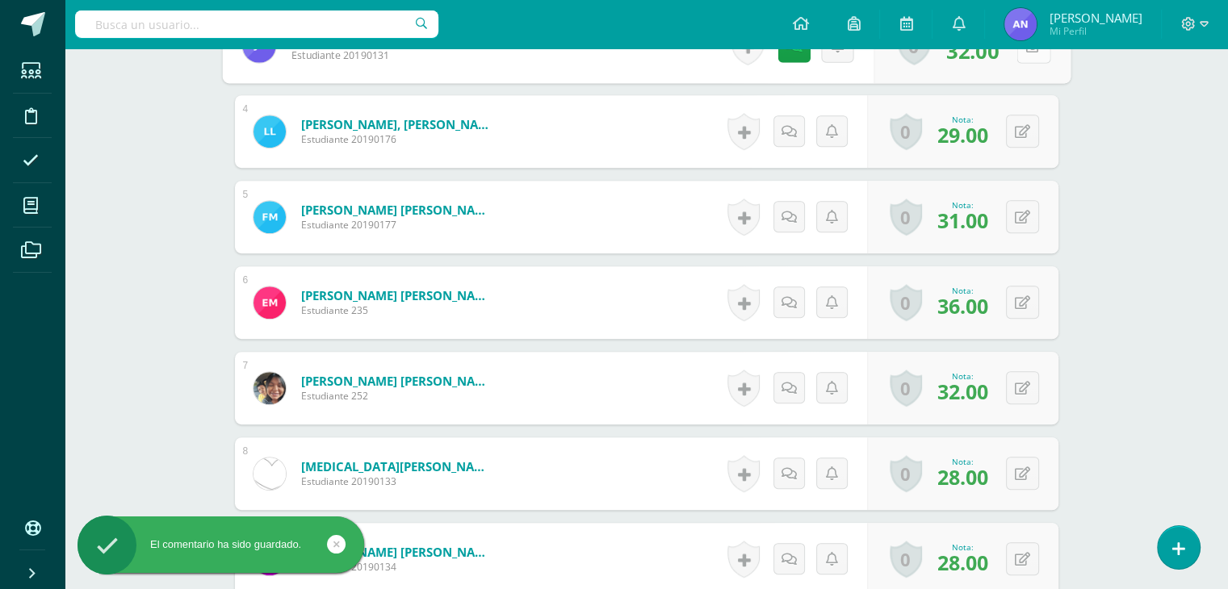
click at [1014, 56] on div "0 Logros Logros obtenidos Aún no hay logros agregados Nota: 32.00" at bounding box center [972, 46] width 197 height 75
click at [1029, 50] on icon at bounding box center [1033, 46] width 16 height 14
type input "37"
click at [988, 56] on icon at bounding box center [990, 51] width 15 height 14
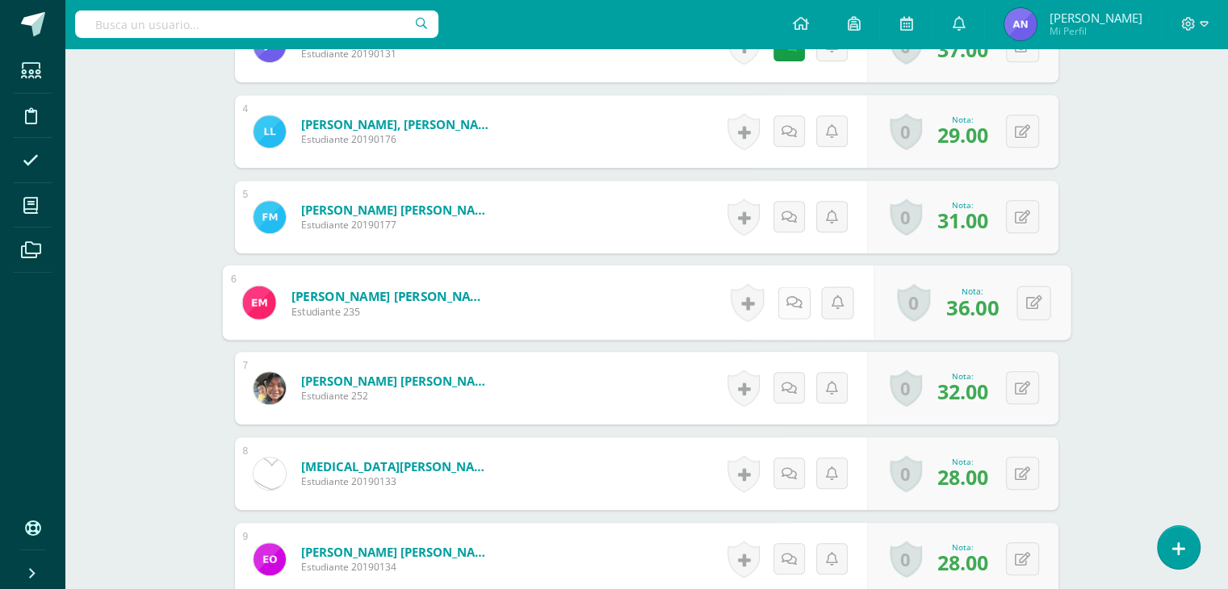
click at [794, 292] on link at bounding box center [794, 303] width 32 height 32
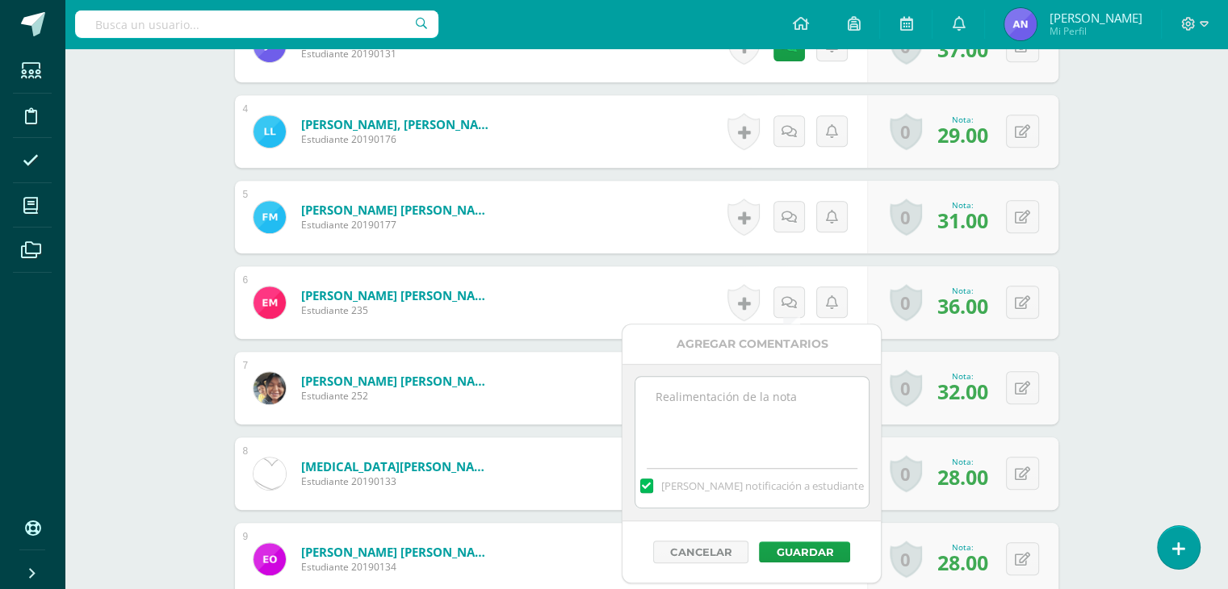
click at [746, 389] on textarea at bounding box center [751, 417] width 233 height 81
paste textarea "33 puntos de examen, 5 extras por sombrero del día 100 de aprendizaje."
click at [669, 399] on textarea "33 puntos de examen, 5 extras por sombrero del día 100 de aprendizaje." at bounding box center [751, 417] width 233 height 81
click at [782, 392] on textarea "36 puntos de examen, 5 extras por sombrero del día 100 de aprendizaje." at bounding box center [751, 417] width 233 height 81
type textarea "36 puntos de examen, 4 extras por sombrero del día 100 de aprendizaje."
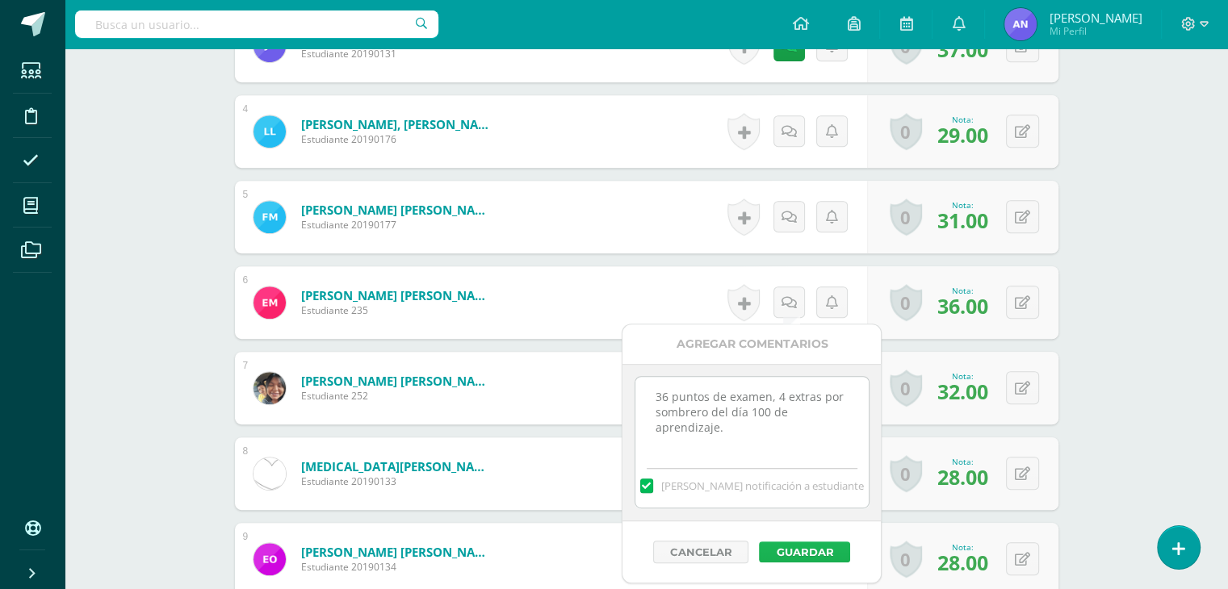
click at [802, 551] on button "Guardar" at bounding box center [804, 552] width 91 height 21
click at [811, 556] on button "Guardar" at bounding box center [804, 552] width 91 height 21
click at [814, 549] on button "Guardar" at bounding box center [804, 552] width 91 height 21
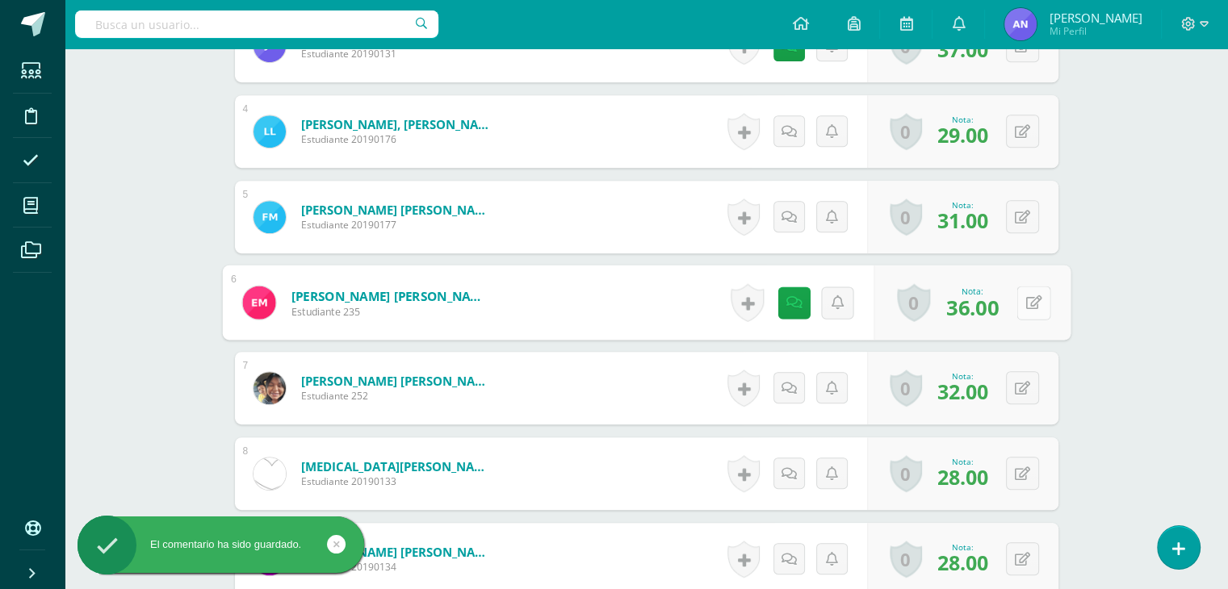
click at [1027, 293] on button at bounding box center [1033, 303] width 34 height 34
type input "40"
click at [985, 311] on icon at bounding box center [990, 308] width 15 height 14
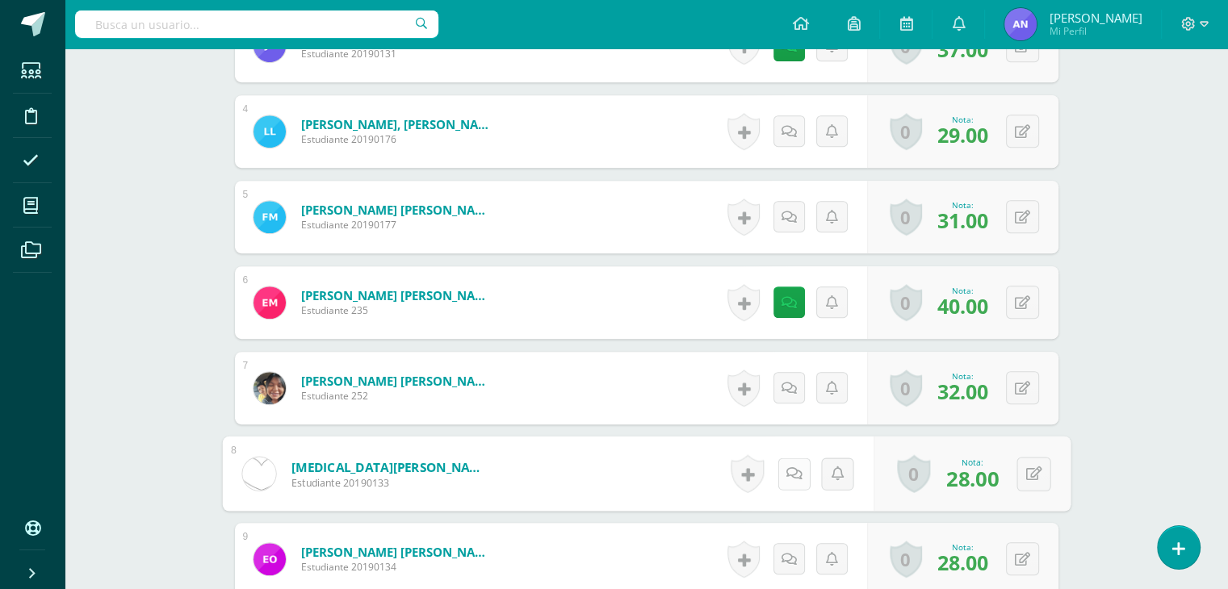
click at [786, 482] on link at bounding box center [794, 474] width 32 height 32
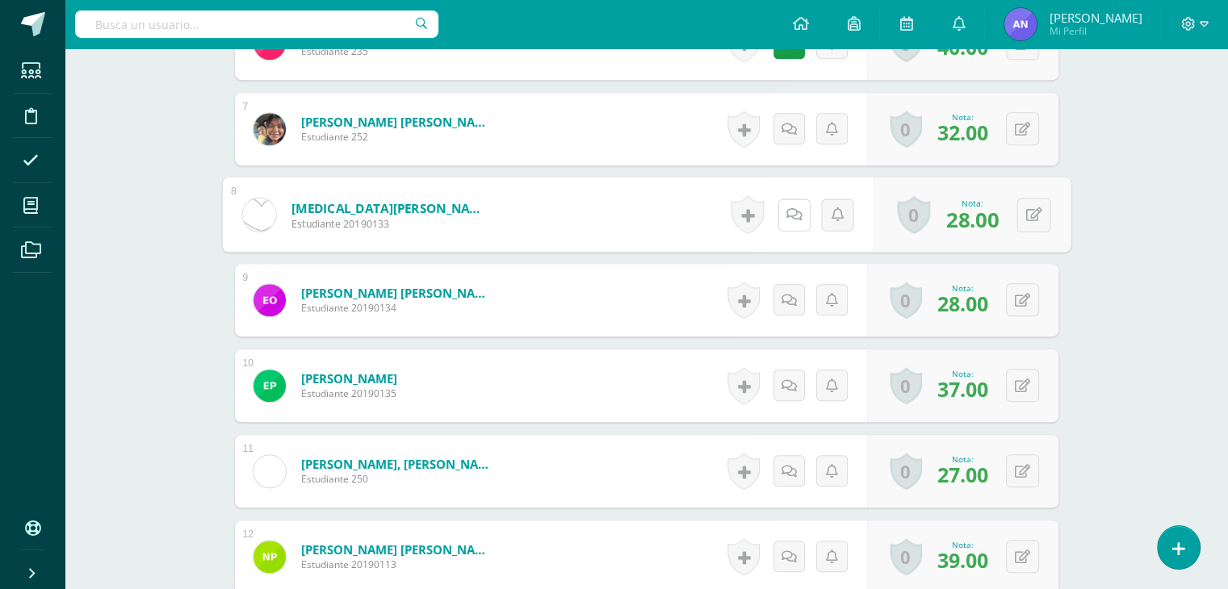
scroll to position [972, 0]
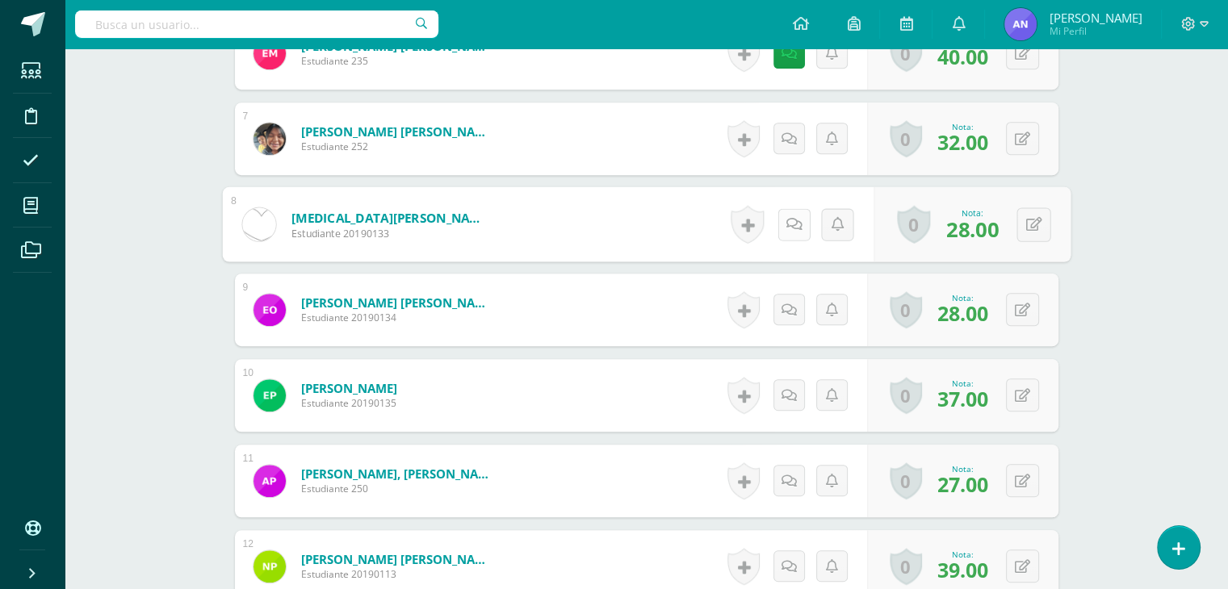
click at [788, 220] on icon at bounding box center [794, 224] width 16 height 14
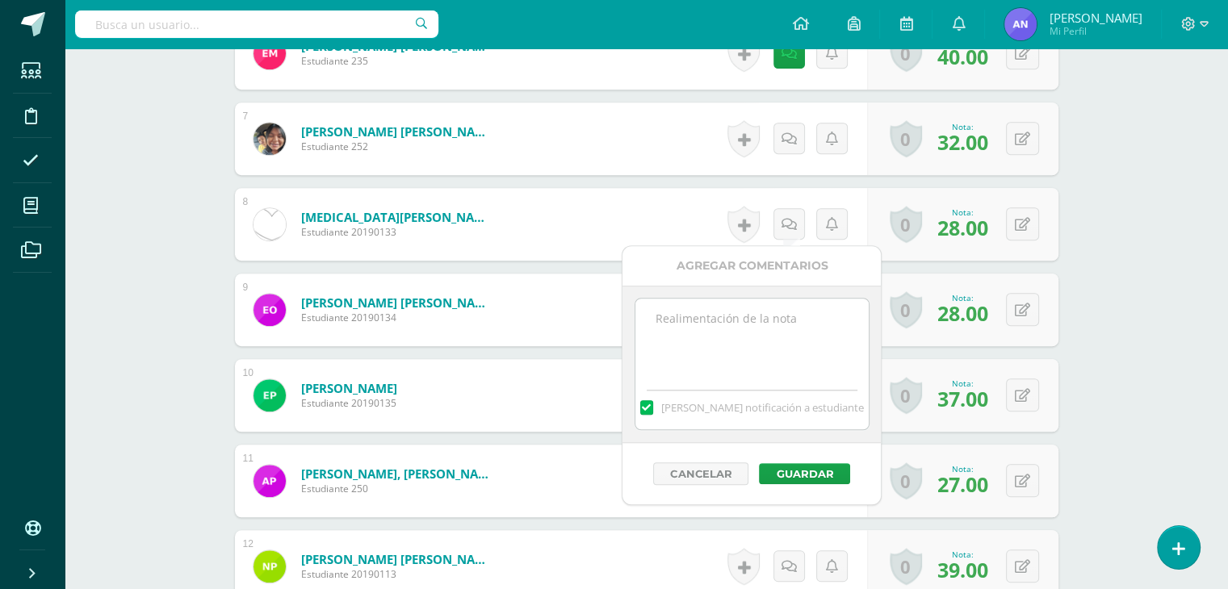
click at [772, 320] on textarea at bounding box center [751, 339] width 233 height 81
paste textarea "33 puntos de examen, 5 extras por sombrero del día 100 de aprendizaje."
click at [669, 311] on textarea "33 puntos de examen, 5 extras por sombrero del día 100 de aprendizaje." at bounding box center [751, 339] width 233 height 81
type textarea "28 puntos de examen, 5 extras por sombrero del día 100 de aprendizaje."
click at [820, 472] on button "Guardar" at bounding box center [804, 473] width 91 height 21
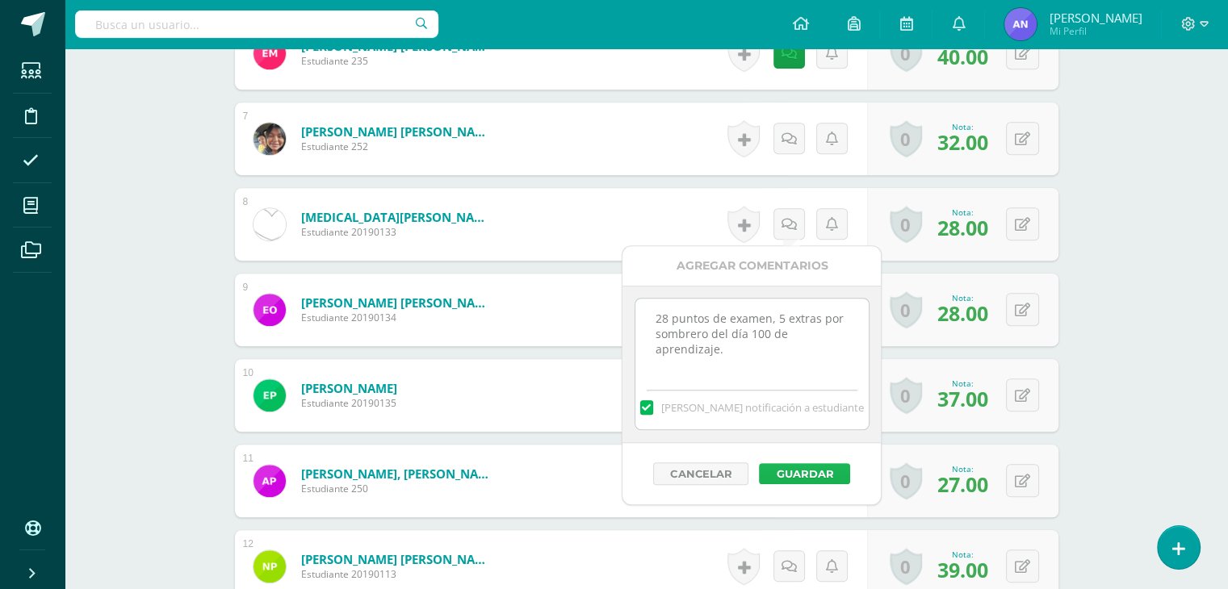
click at [820, 463] on button "Guardar" at bounding box center [804, 473] width 91 height 21
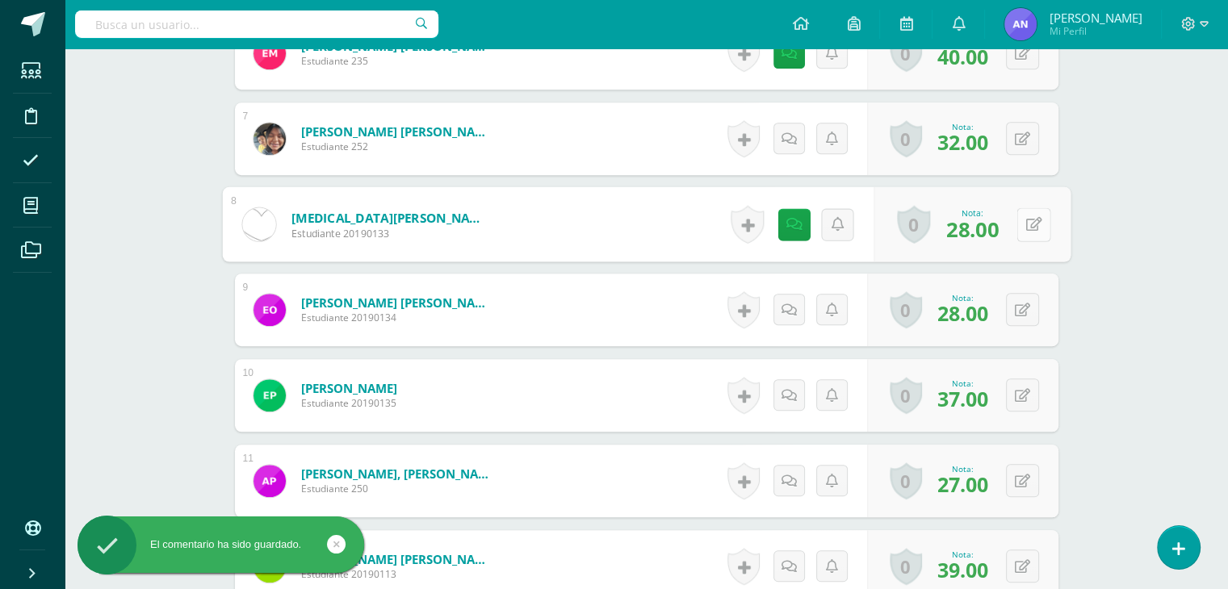
click at [1016, 224] on div "0 Logros Logros obtenidos Aún no hay logros agregados Nota: 28.00" at bounding box center [972, 224] width 197 height 75
click at [1027, 224] on icon at bounding box center [1033, 224] width 16 height 14
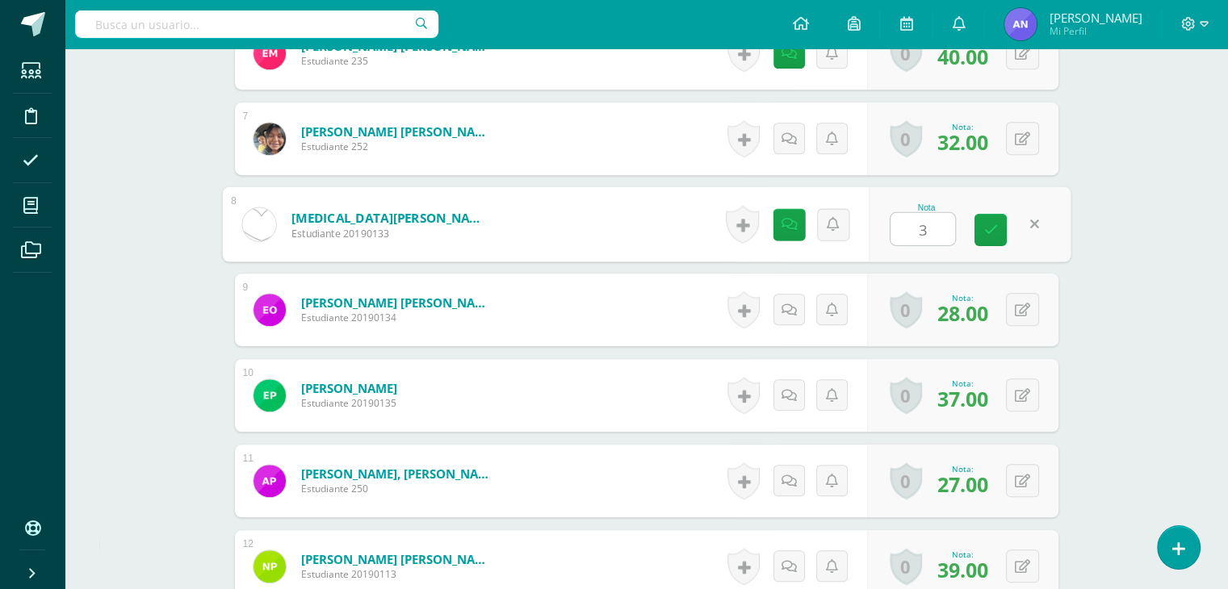
type input "33"
click at [998, 220] on link at bounding box center [991, 230] width 32 height 32
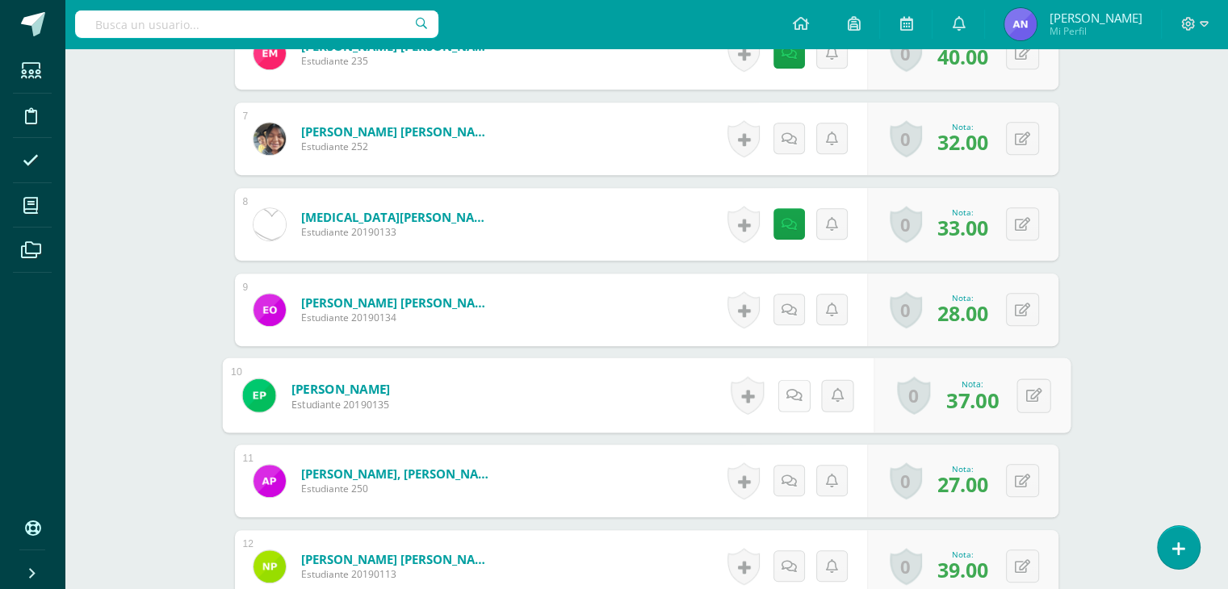
click at [781, 395] on link at bounding box center [794, 395] width 32 height 32
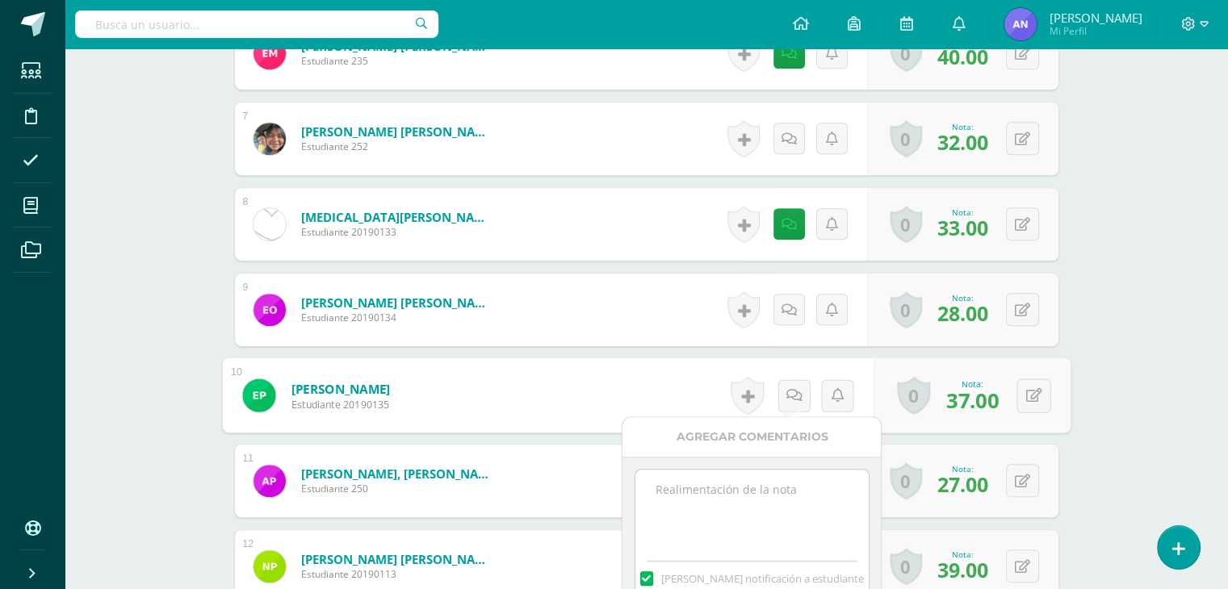
click at [710, 498] on textarea at bounding box center [751, 510] width 233 height 81
type textarea "v"
paste textarea "33 puntos de examen, 5 extras por sombrero del día 100 de aprendizaje."
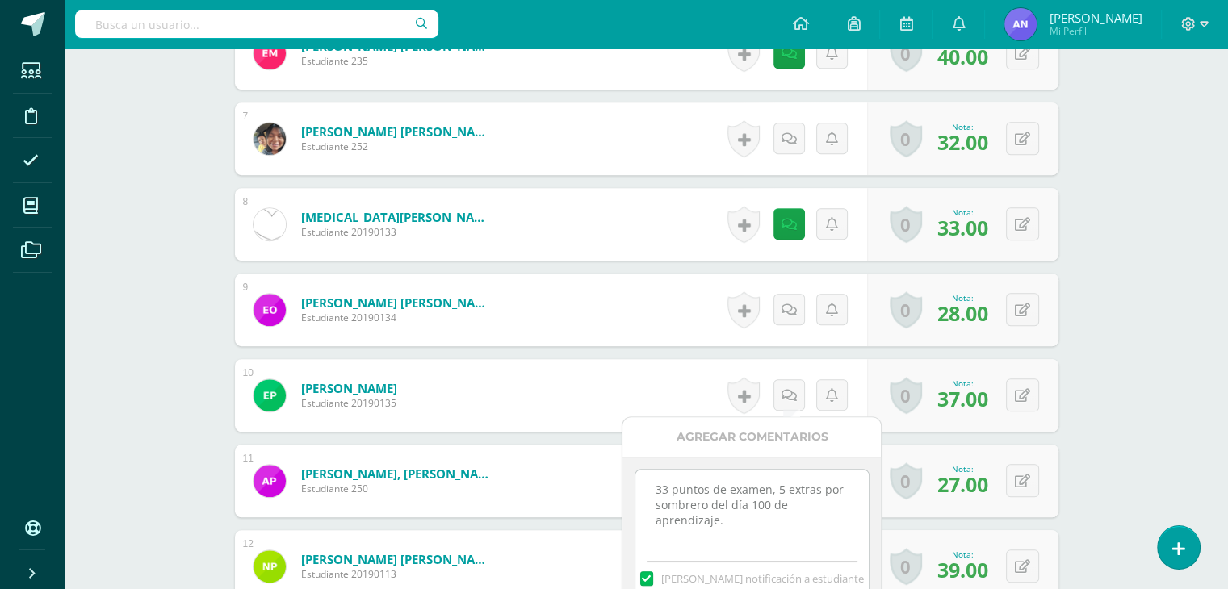
click at [668, 488] on textarea "33 puntos de examen, 5 extras por sombrero del día 100 de aprendizaje." at bounding box center [751, 510] width 233 height 81
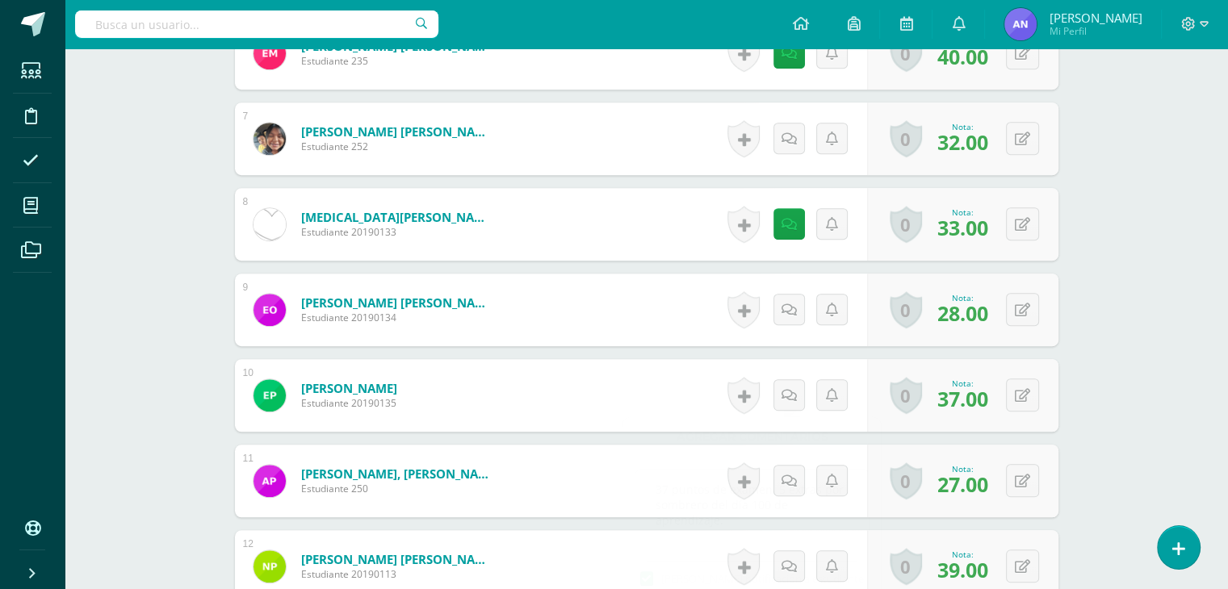
type textarea "37 puntos de examen, 5 extras por sombrero del día 100 de aprendizaje."
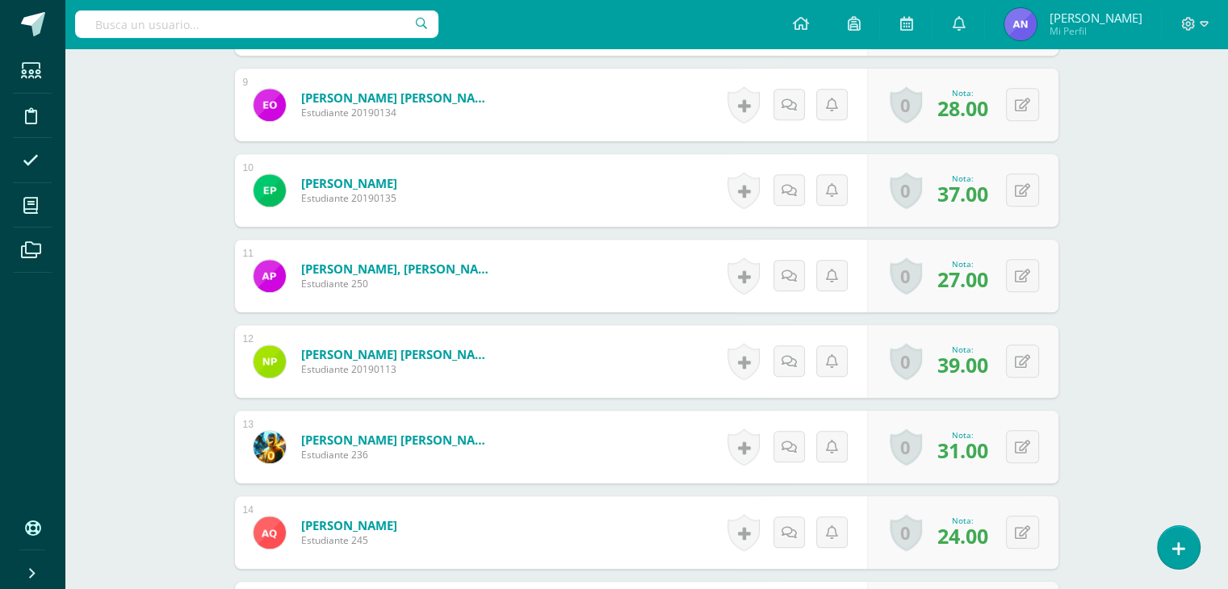
scroll to position [1187, 0]
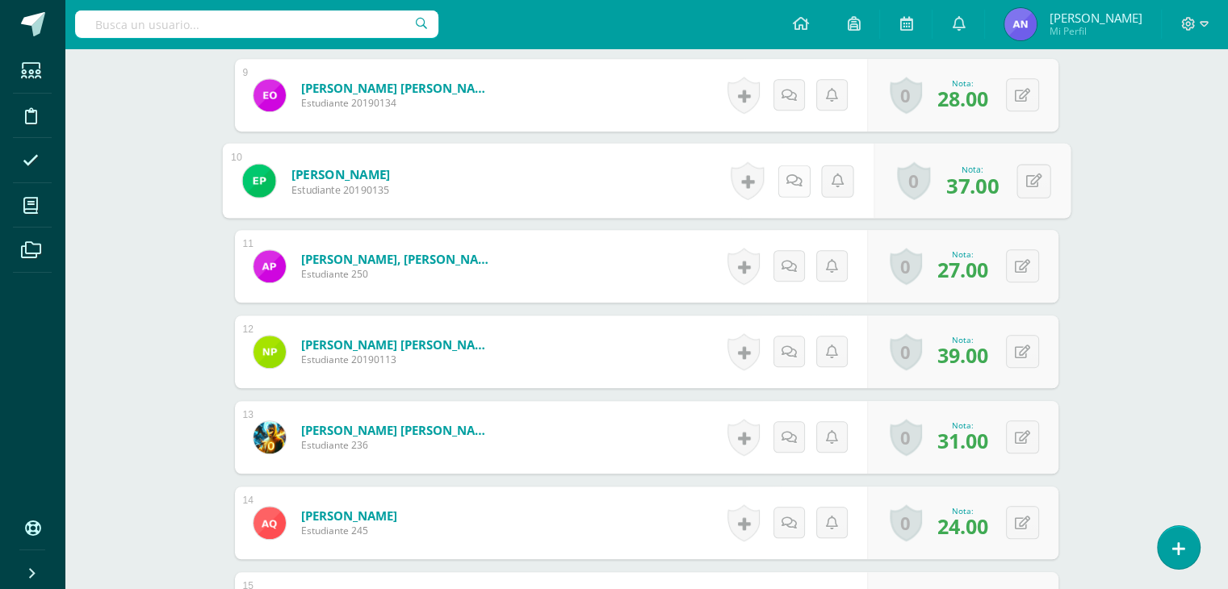
click at [778, 181] on link at bounding box center [794, 181] width 32 height 32
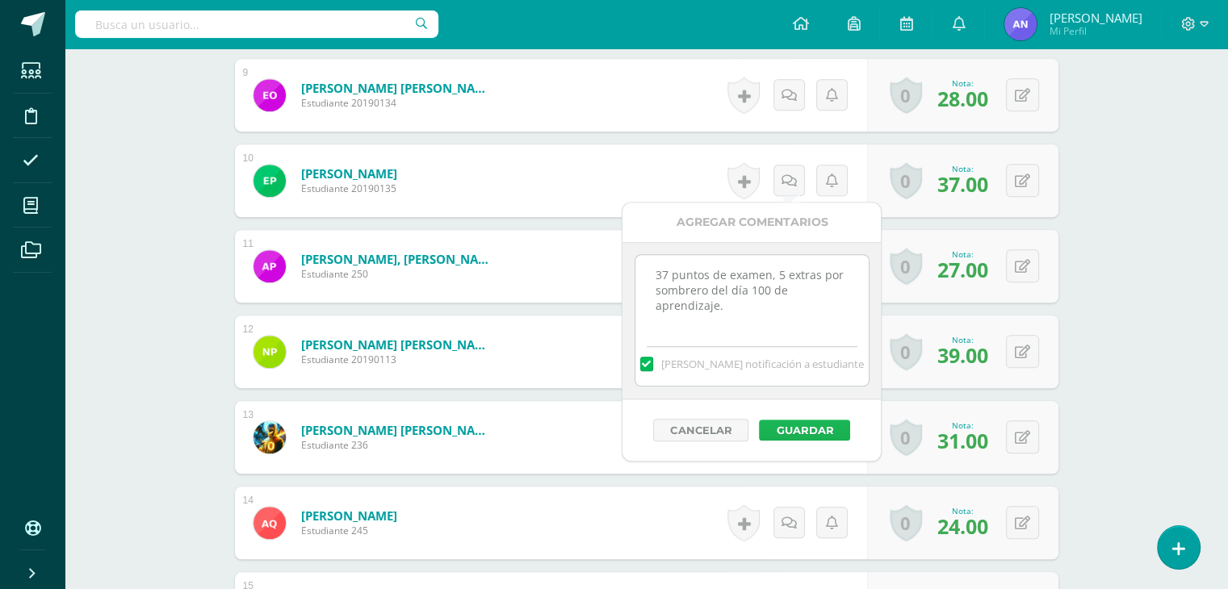
click at [814, 420] on button "Guardar" at bounding box center [804, 430] width 91 height 21
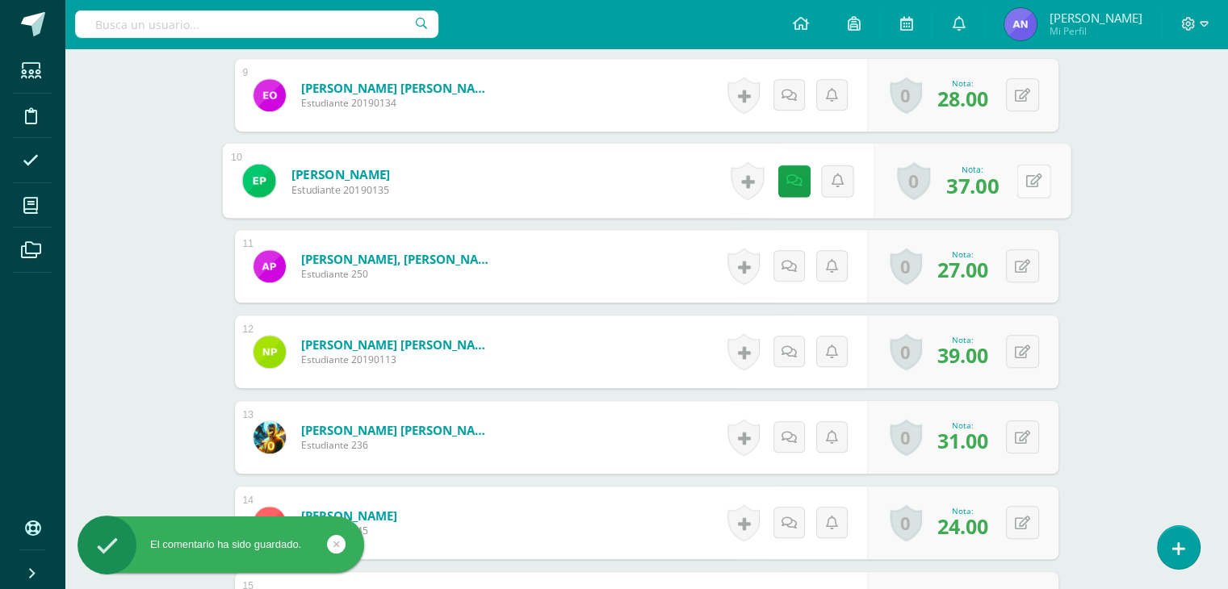
click at [1019, 175] on button at bounding box center [1033, 181] width 34 height 34
type input "40"
click at [994, 174] on link at bounding box center [991, 186] width 32 height 32
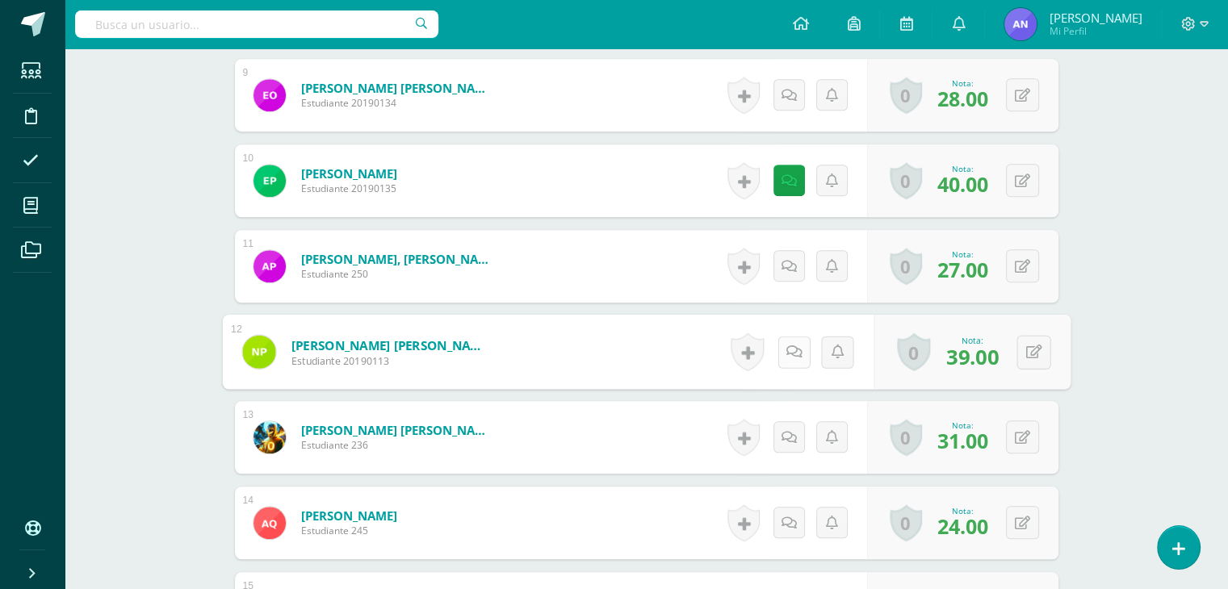
click at [789, 354] on icon at bounding box center [794, 352] width 16 height 14
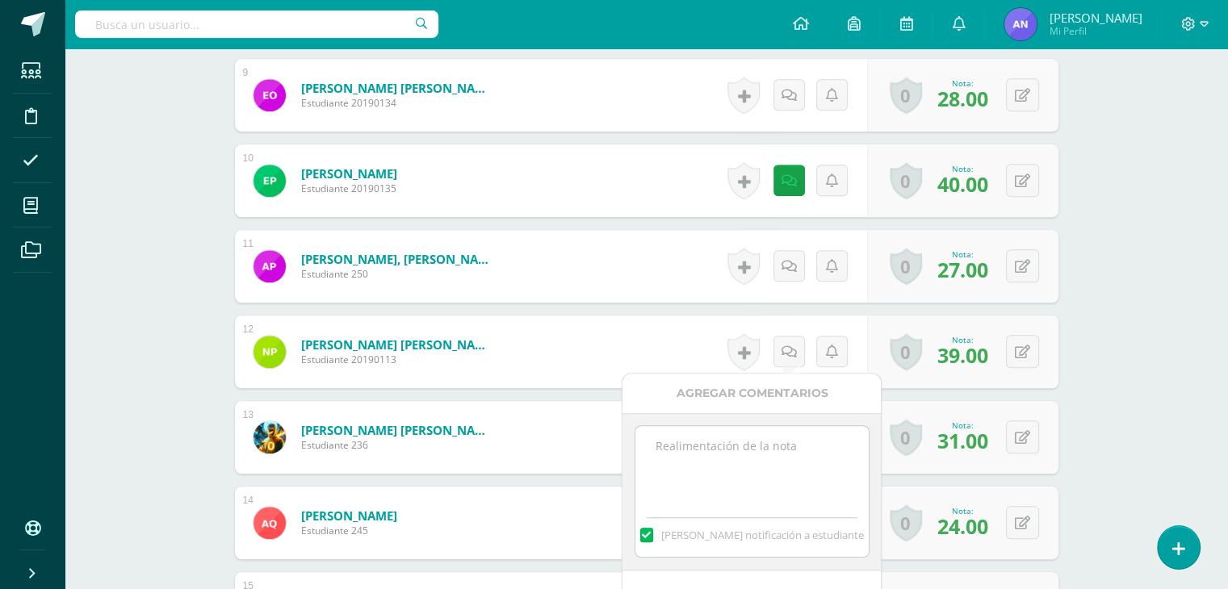
click at [740, 444] on textarea at bounding box center [751, 466] width 233 height 81
paste textarea "33 puntos de examen, 5 extras por sombrero del día 100 de aprendizaje."
click at [664, 446] on textarea "33 puntos de examen, 5 extras por sombrero del día 100 de aprendizaje." at bounding box center [751, 466] width 233 height 81
type textarea "39 puntos de examen, 5 extras por sombrero del día 100 de aprendizaje."
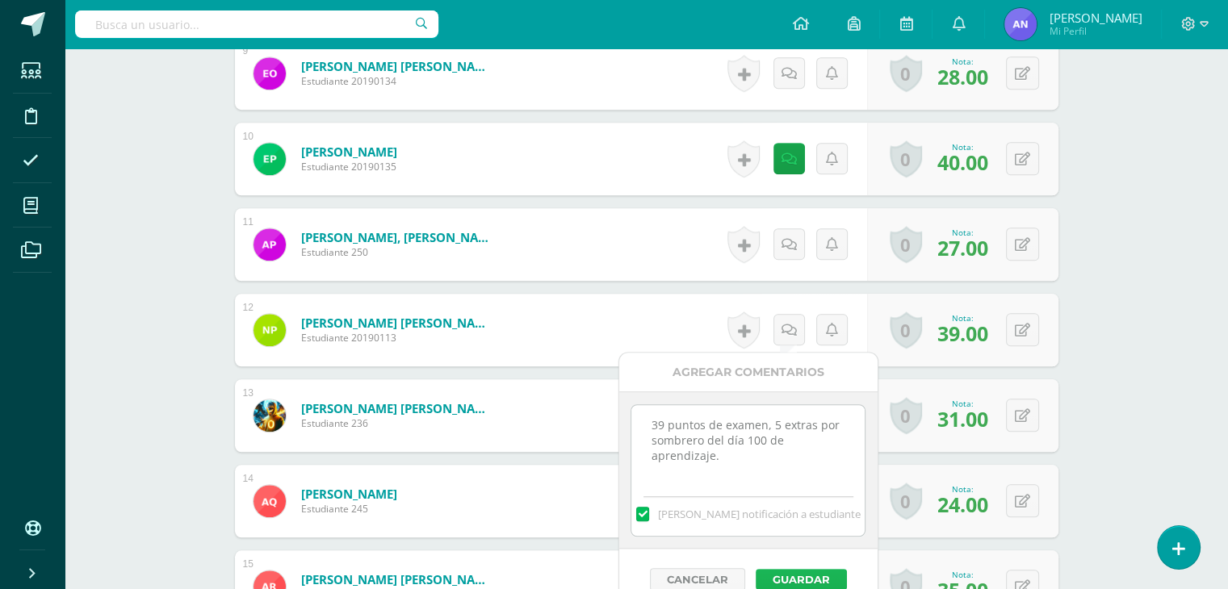
click at [812, 580] on button "Guardar" at bounding box center [801, 579] width 91 height 21
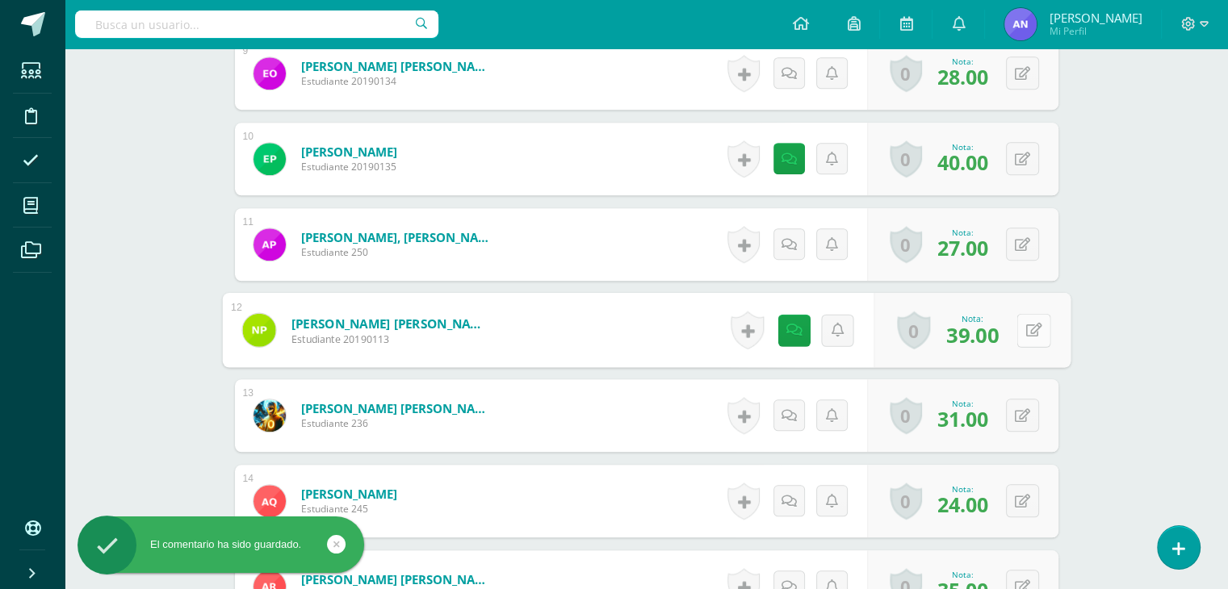
click at [1026, 325] on icon at bounding box center [1033, 330] width 16 height 14
type input "40"
click at [998, 328] on link at bounding box center [991, 336] width 32 height 32
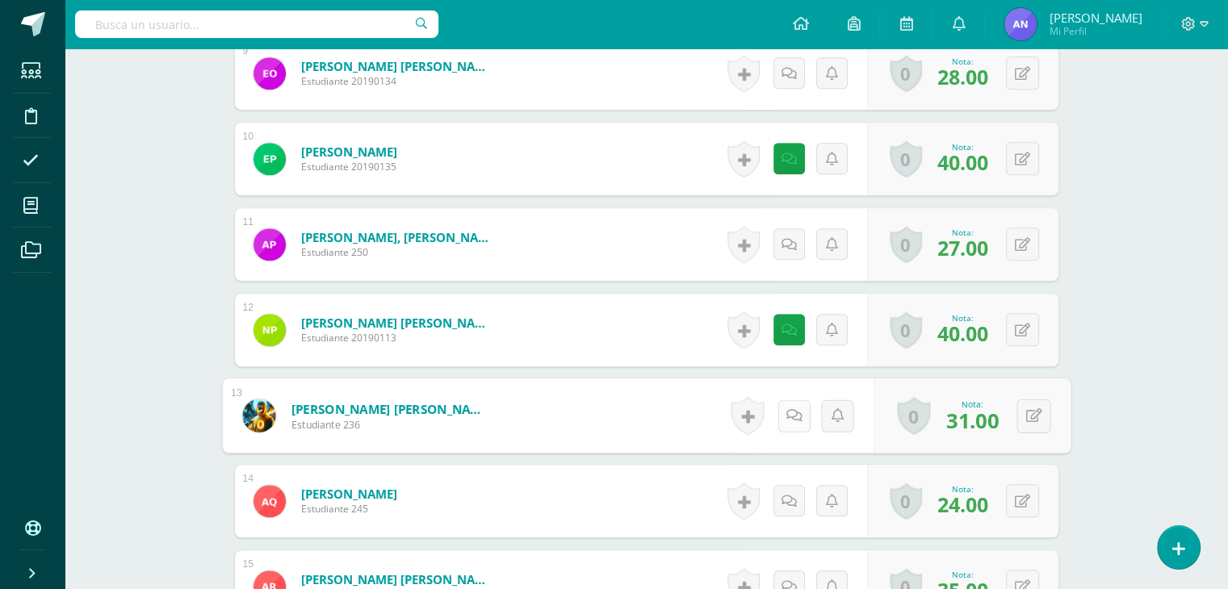
click at [790, 409] on icon at bounding box center [794, 416] width 16 height 14
click at [741, 490] on textarea at bounding box center [751, 530] width 233 height 81
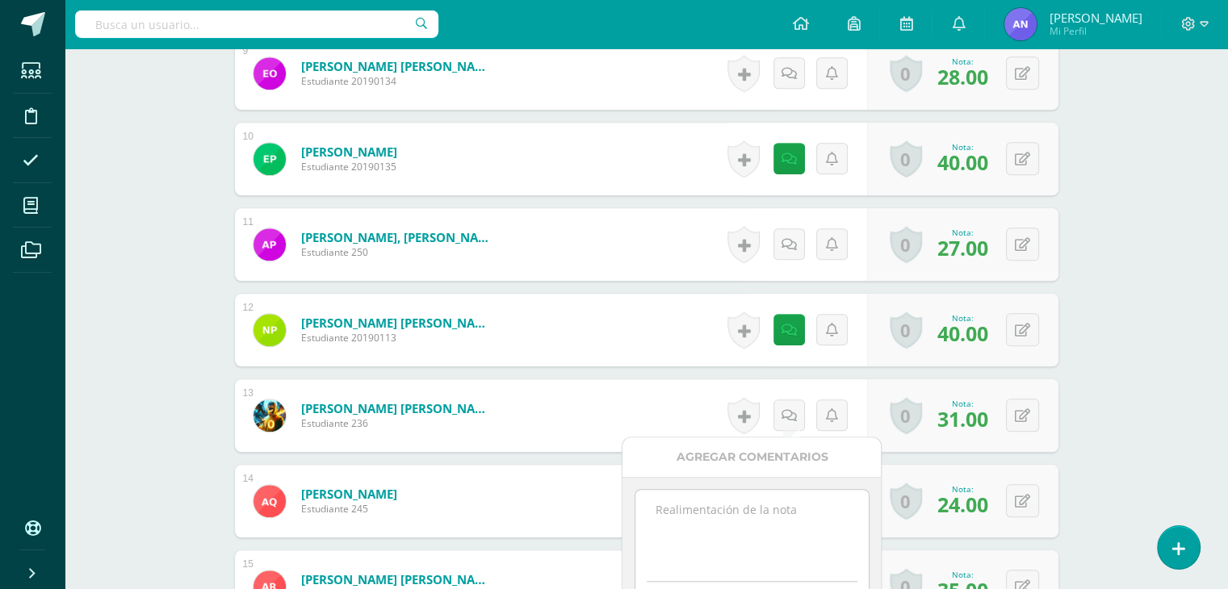
paste textarea "33 puntos de examen, 5 extras por sombrero del día 100 de aprendizaje."
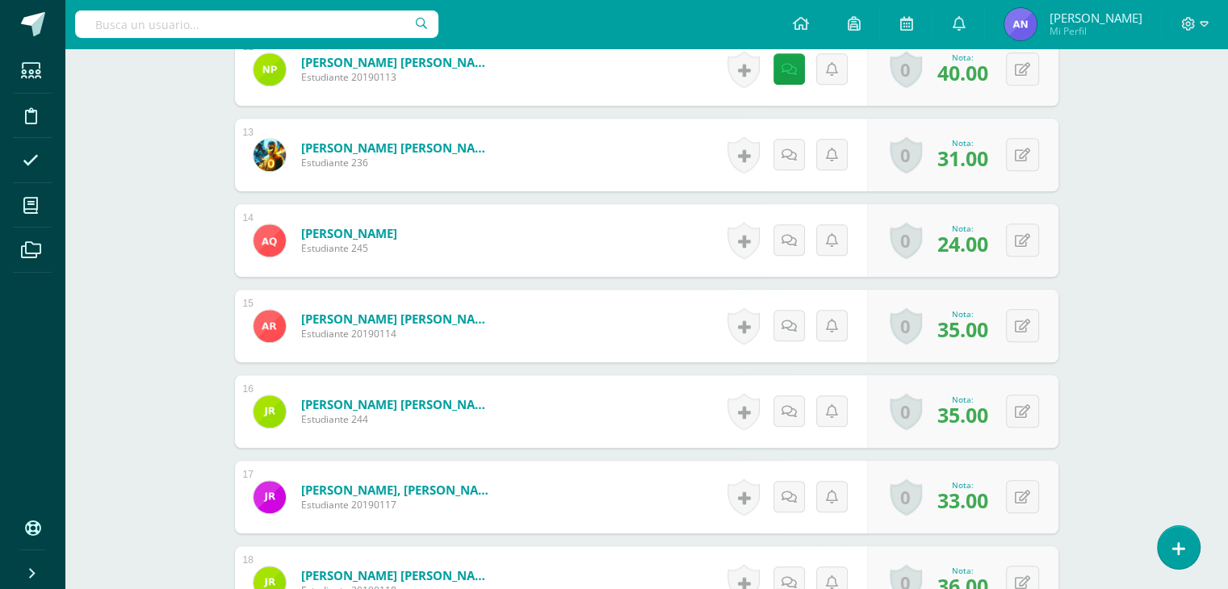
scroll to position [1507, 0]
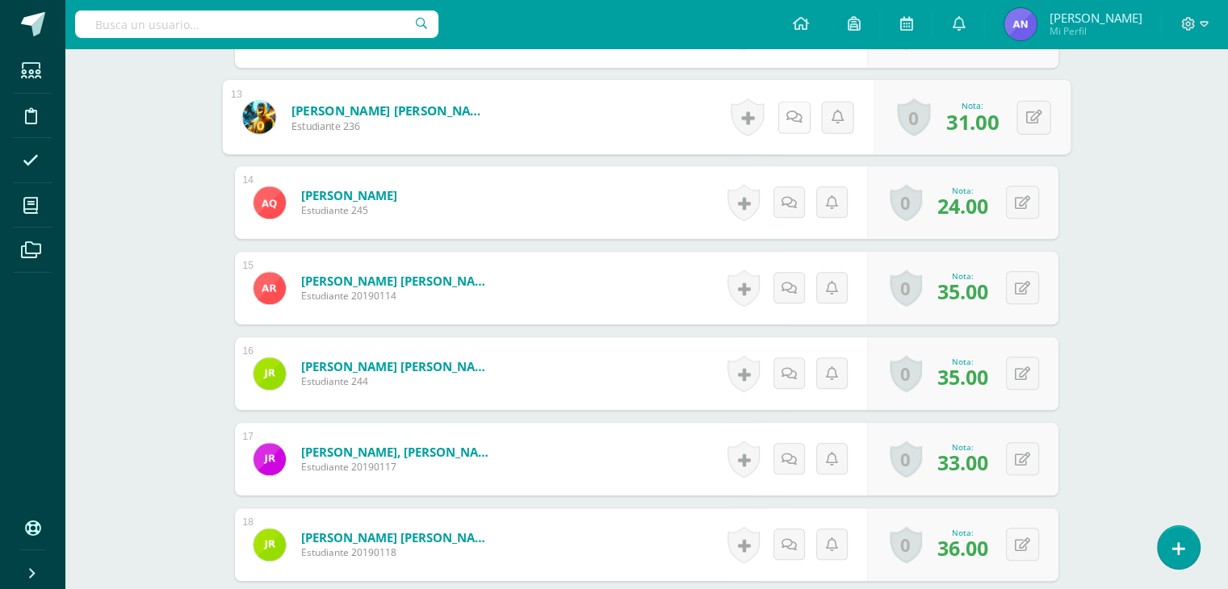
click at [791, 126] on link at bounding box center [794, 117] width 32 height 32
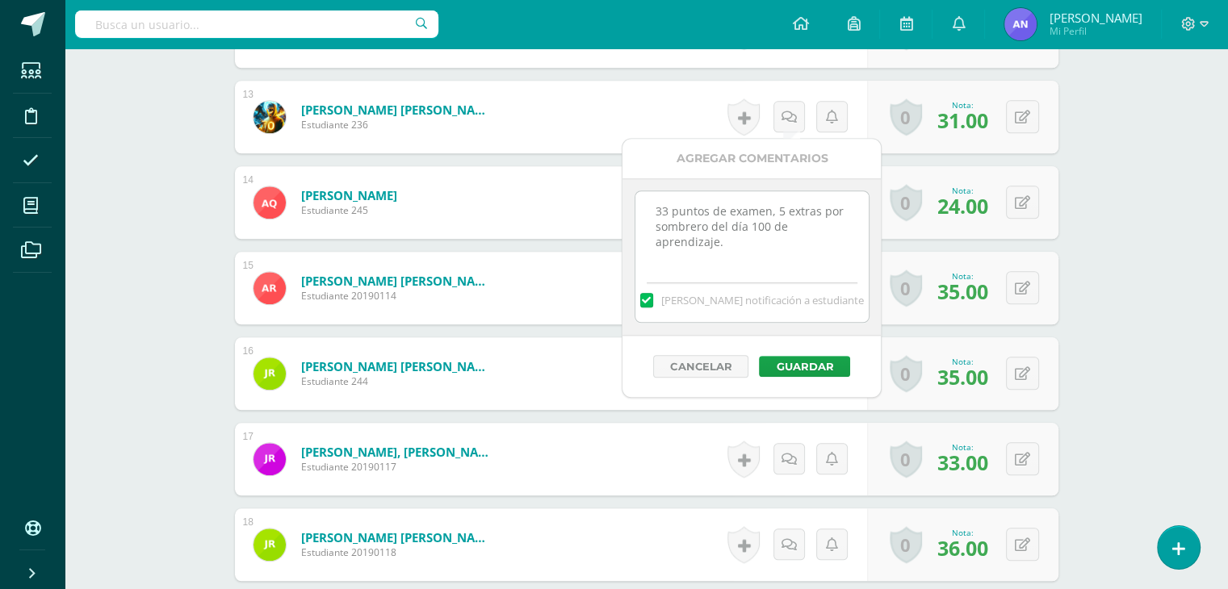
click at [666, 213] on textarea "33 puntos de examen, 5 extras por sombrero del día 100 de aprendizaje." at bounding box center [751, 231] width 233 height 81
type textarea "31 puntos de examen, 5 extras por sombrero del día 100 de aprendizaje."
click at [801, 365] on button "Guardar" at bounding box center [804, 366] width 91 height 21
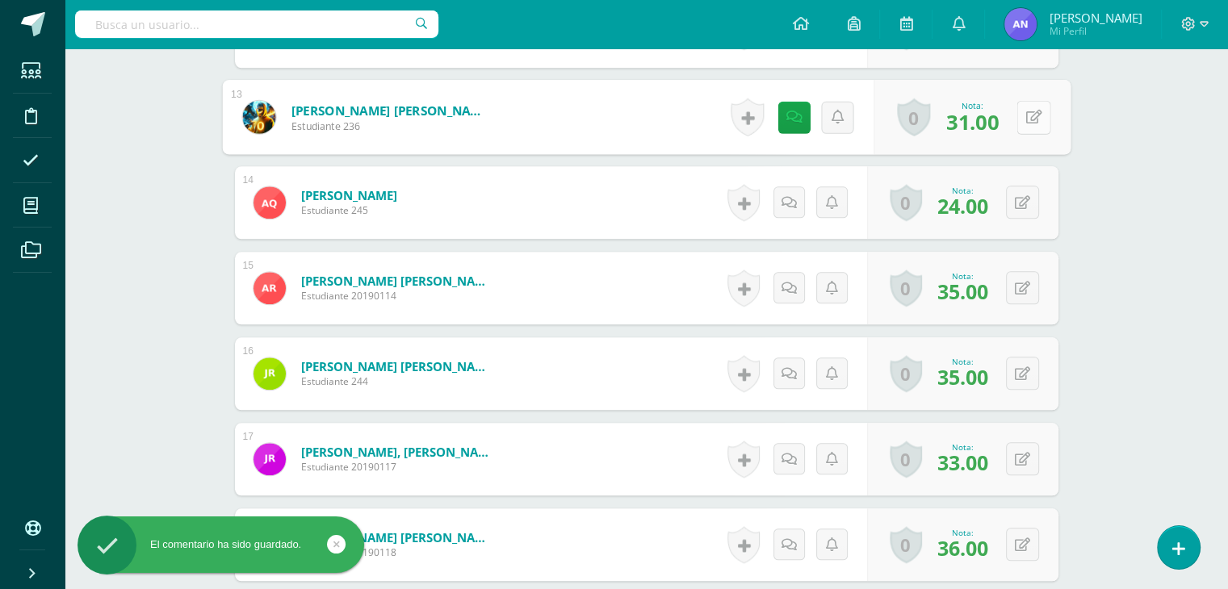
click at [1021, 117] on button at bounding box center [1033, 117] width 34 height 34
type input "36"
click at [994, 111] on link at bounding box center [991, 123] width 32 height 32
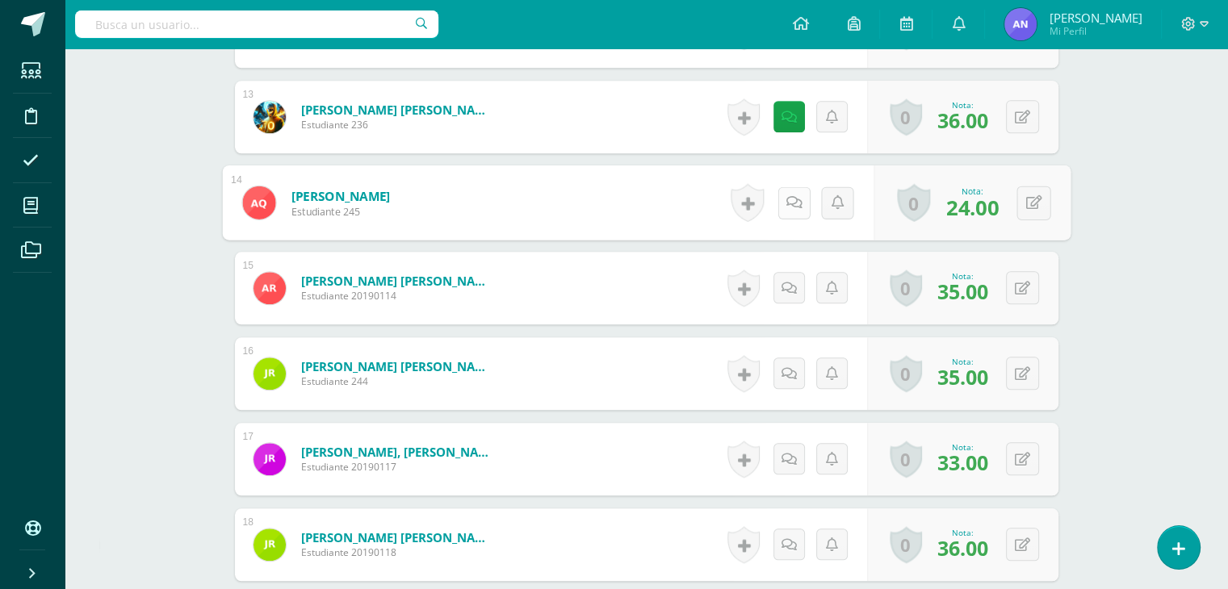
click at [791, 205] on icon at bounding box center [794, 202] width 16 height 14
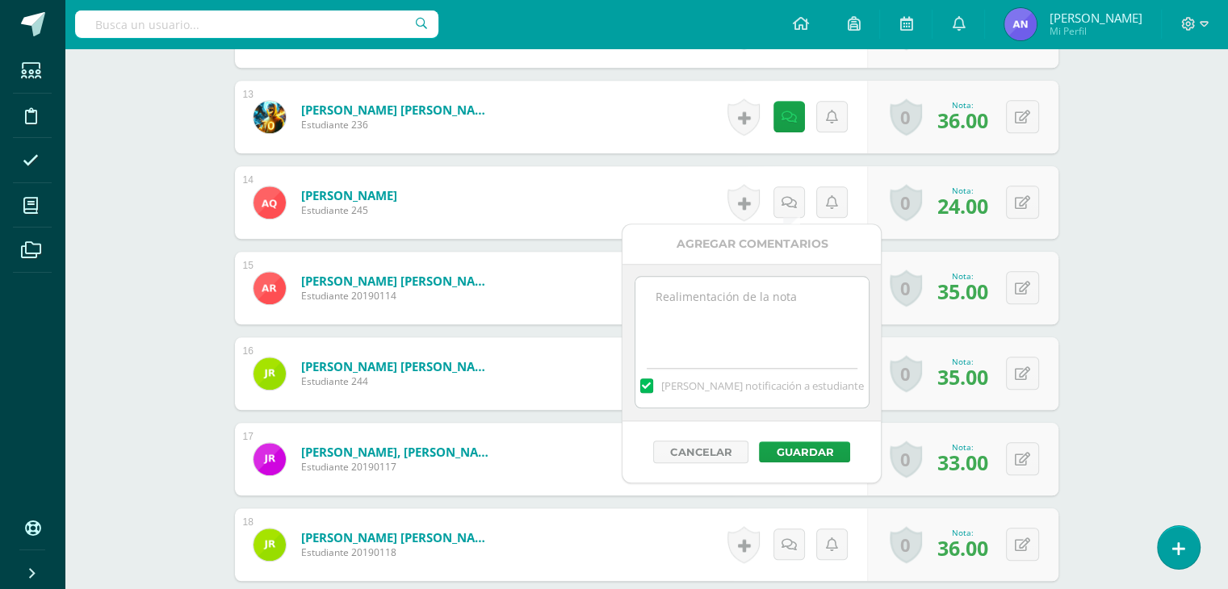
click at [748, 304] on textarea at bounding box center [751, 317] width 233 height 81
paste textarea "33 puntos de examen, 5 extras por sombrero del día 100 de aprendizaje."
click at [669, 301] on textarea "33 puntos de examen, 5 extras por sombrero del día 100 de aprendizaje." at bounding box center [751, 317] width 233 height 81
type textarea "24 puntos de examen, 5 extras por sombrero del día 100 de aprendizaje."
click at [823, 449] on button "Guardar" at bounding box center [804, 452] width 91 height 21
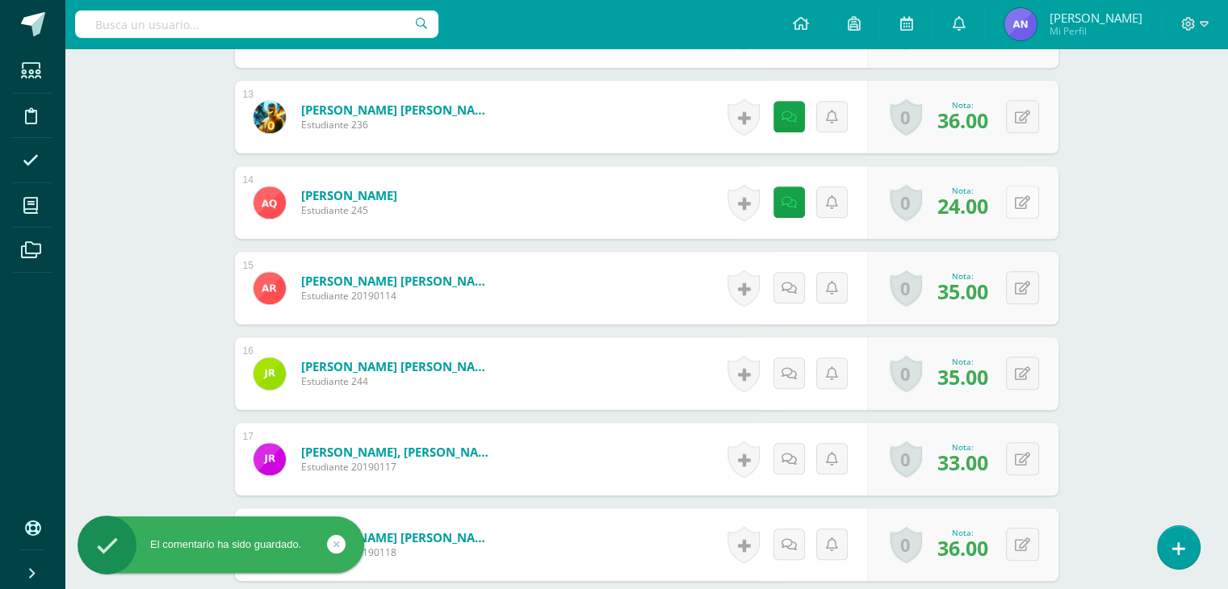
click at [1013, 204] on div "0 Logros Logros obtenidos Aún no hay logros agregados Nota: 24.00" at bounding box center [962, 202] width 191 height 73
click at [1036, 201] on icon at bounding box center [1033, 202] width 16 height 14
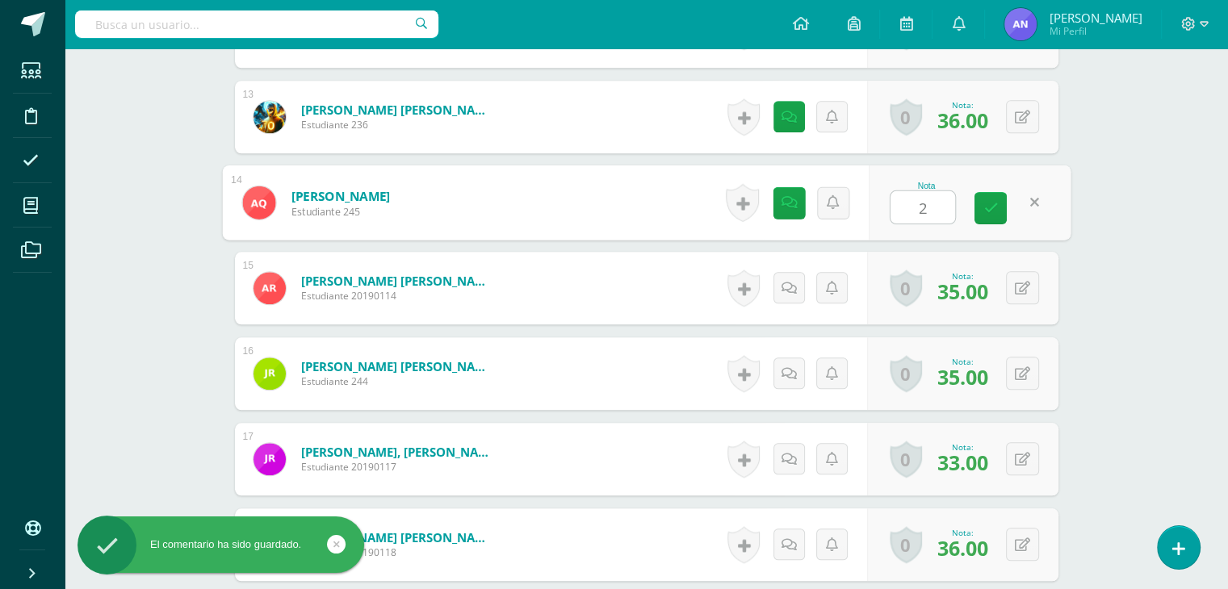
type input "29"
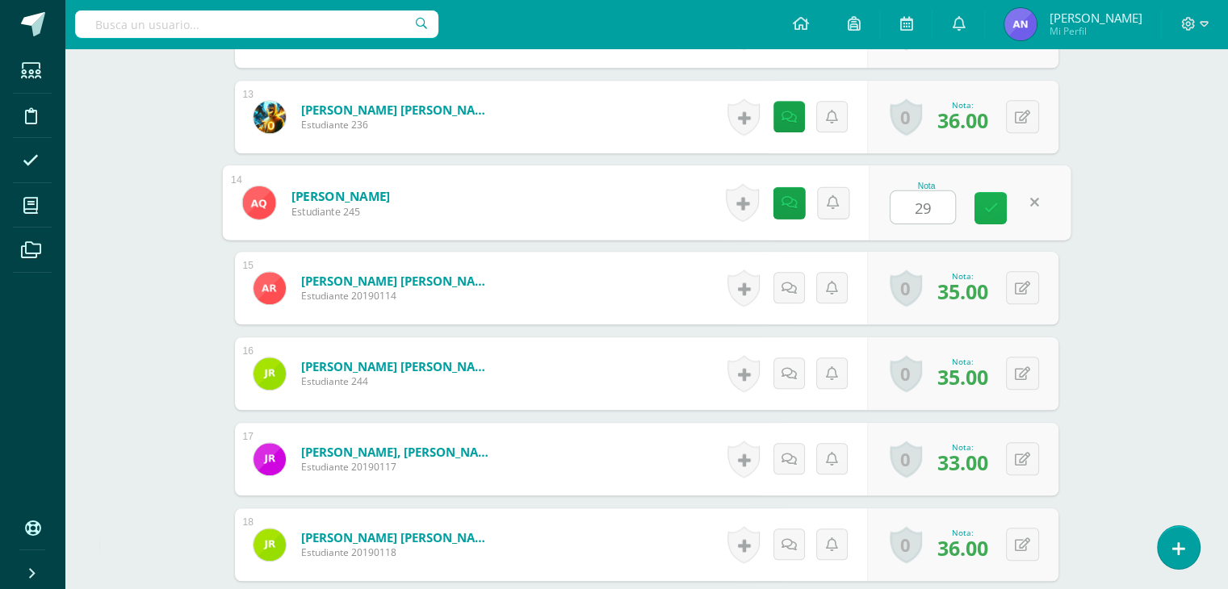
click at [992, 197] on link at bounding box center [991, 208] width 32 height 32
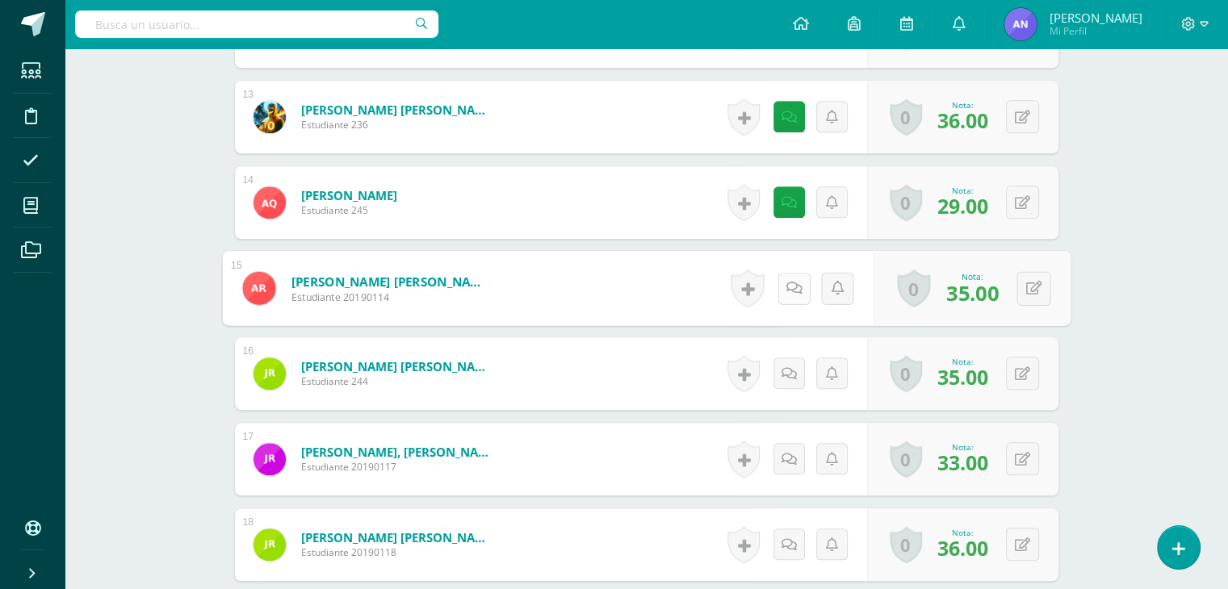
click at [783, 291] on link at bounding box center [794, 288] width 32 height 32
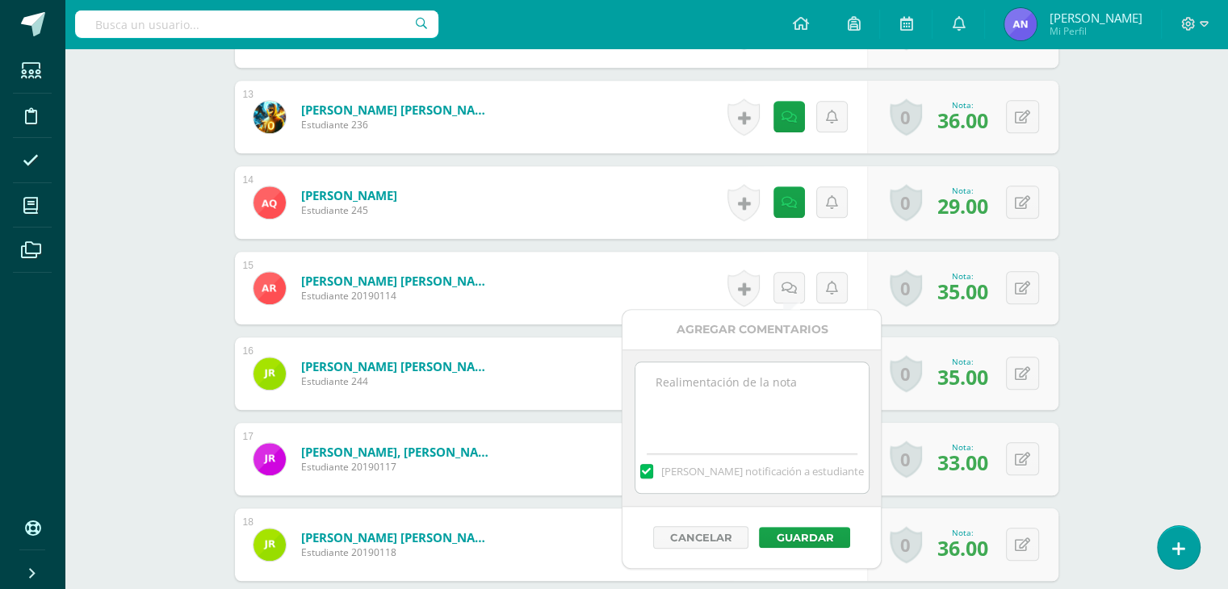
click at [707, 401] on textarea at bounding box center [751, 403] width 233 height 81
paste textarea "33 puntos de examen, 5 extras por sombrero del día 100 de aprendizaje."
click at [676, 385] on textarea "33 puntos de examen, 5 extras por sombrero del día 100 de aprendizaje." at bounding box center [751, 403] width 233 height 81
type textarea "35 puntos de examen, 5 extras por sombrero del día 100 de aprendizaje."
click at [811, 535] on button "Guardar" at bounding box center [804, 537] width 91 height 21
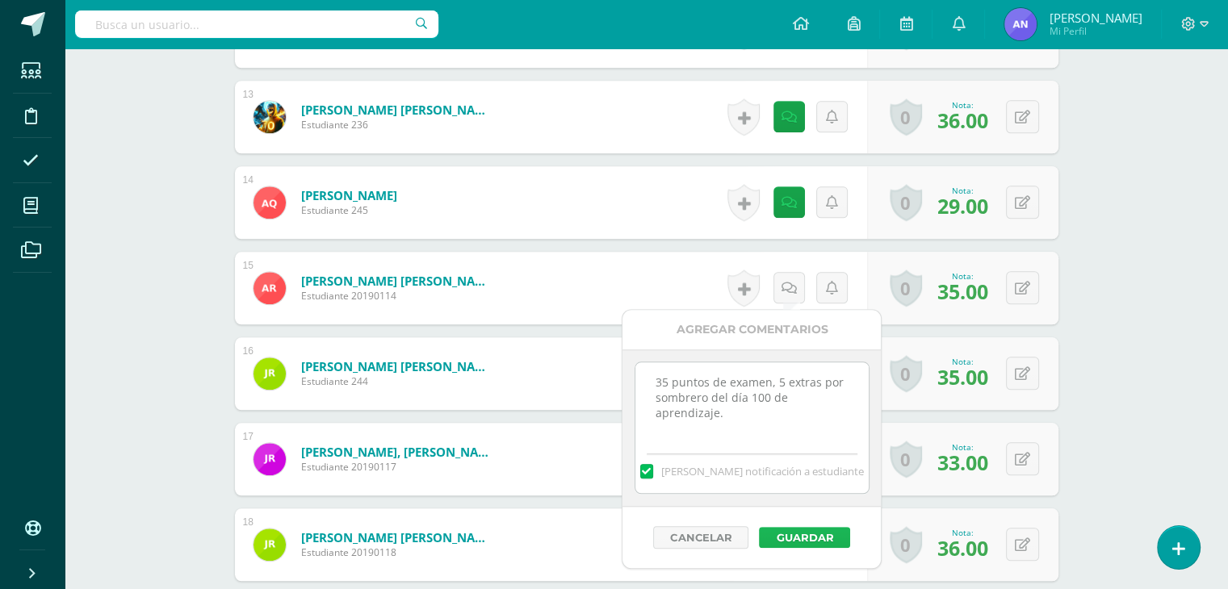
click at [793, 528] on button "Guardar" at bounding box center [804, 537] width 91 height 21
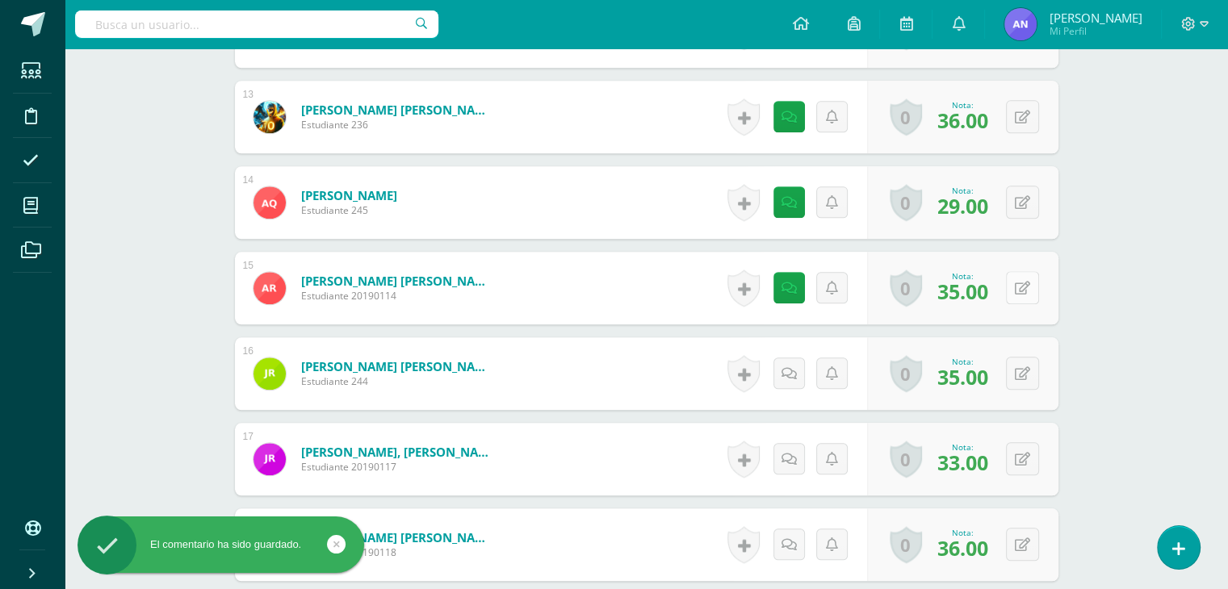
click at [1011, 291] on button at bounding box center [1022, 287] width 33 height 33
type input "40"
click at [985, 291] on icon at bounding box center [990, 294] width 15 height 14
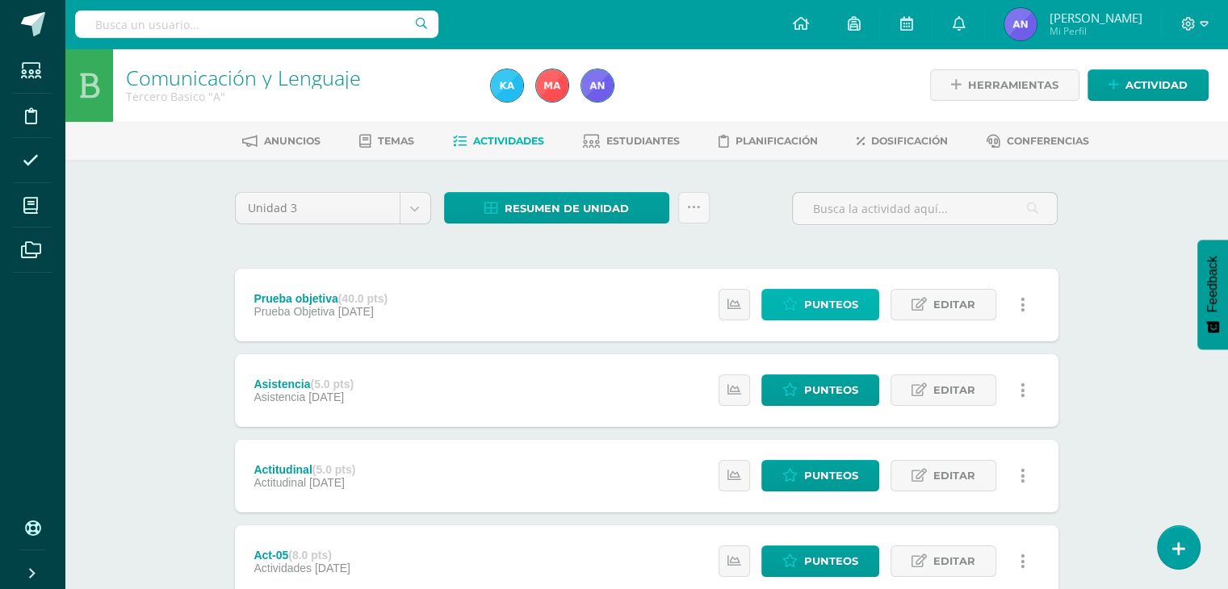
click at [856, 304] on span "Punteos" at bounding box center [831, 305] width 54 height 30
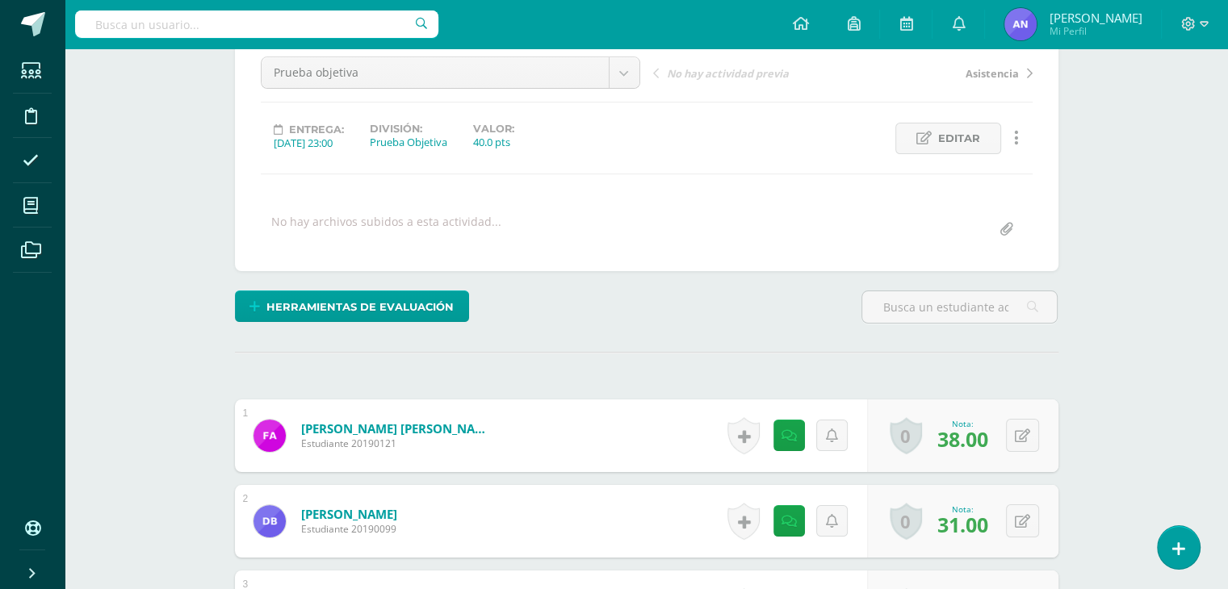
scroll to position [162, 0]
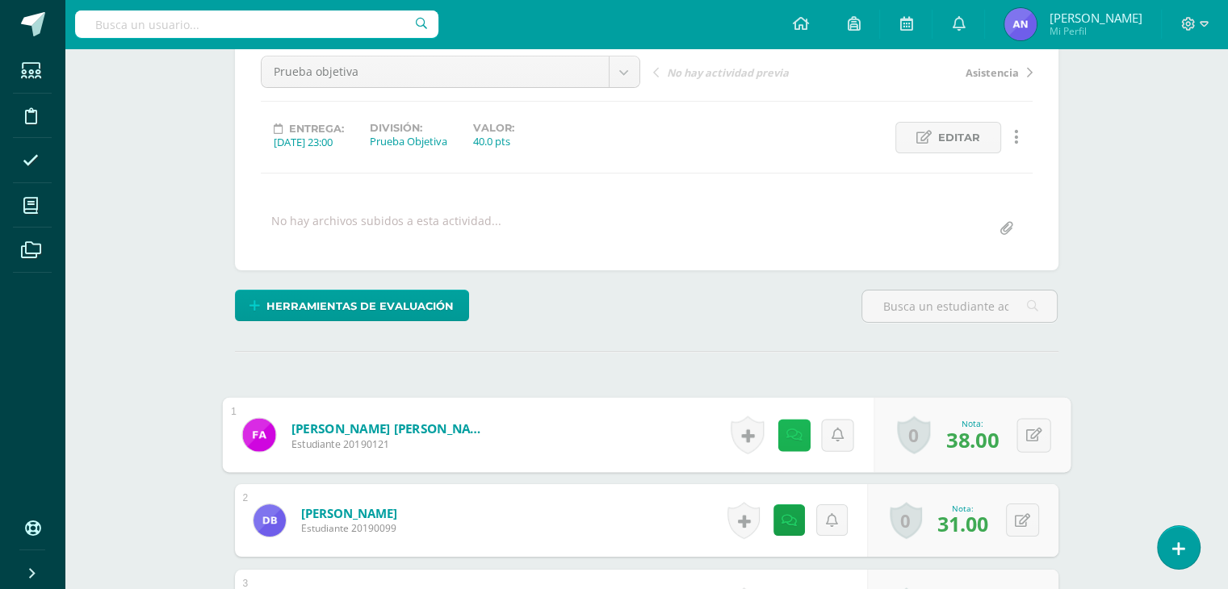
click at [786, 435] on icon at bounding box center [794, 435] width 16 height 14
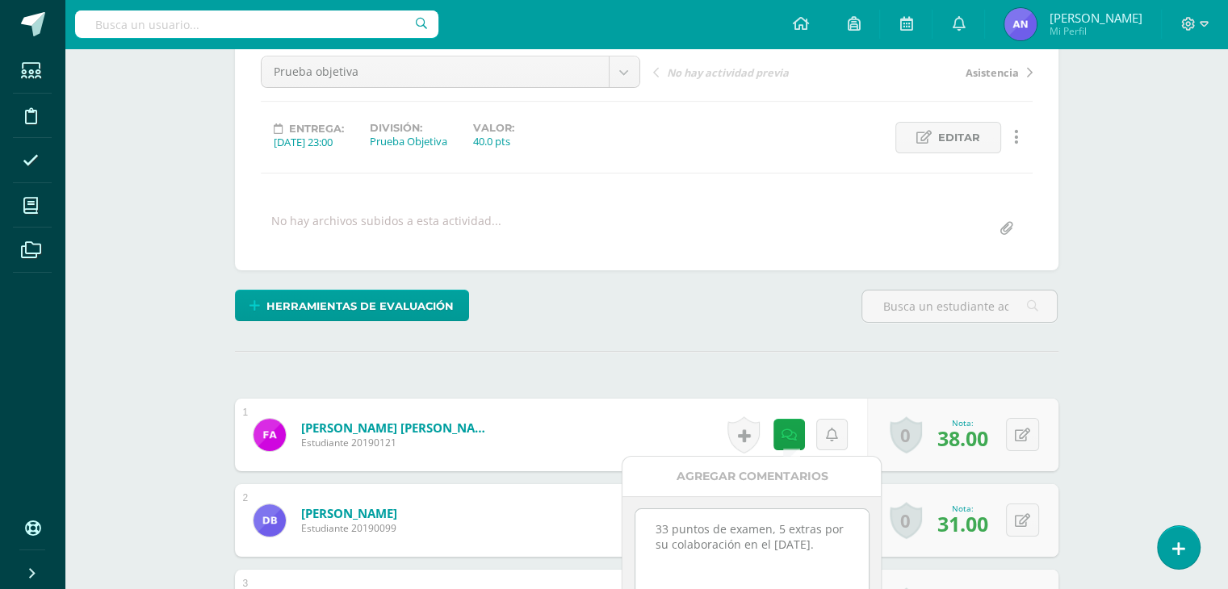
drag, startPoint x: 744, startPoint y: 579, endPoint x: 652, endPoint y: 528, distance: 105.2
click at [652, 528] on textarea "33 puntos de examen, 5 extras por su colaboración en el [DATE]." at bounding box center [751, 549] width 233 height 81
